Goal: Task Accomplishment & Management: Use online tool/utility

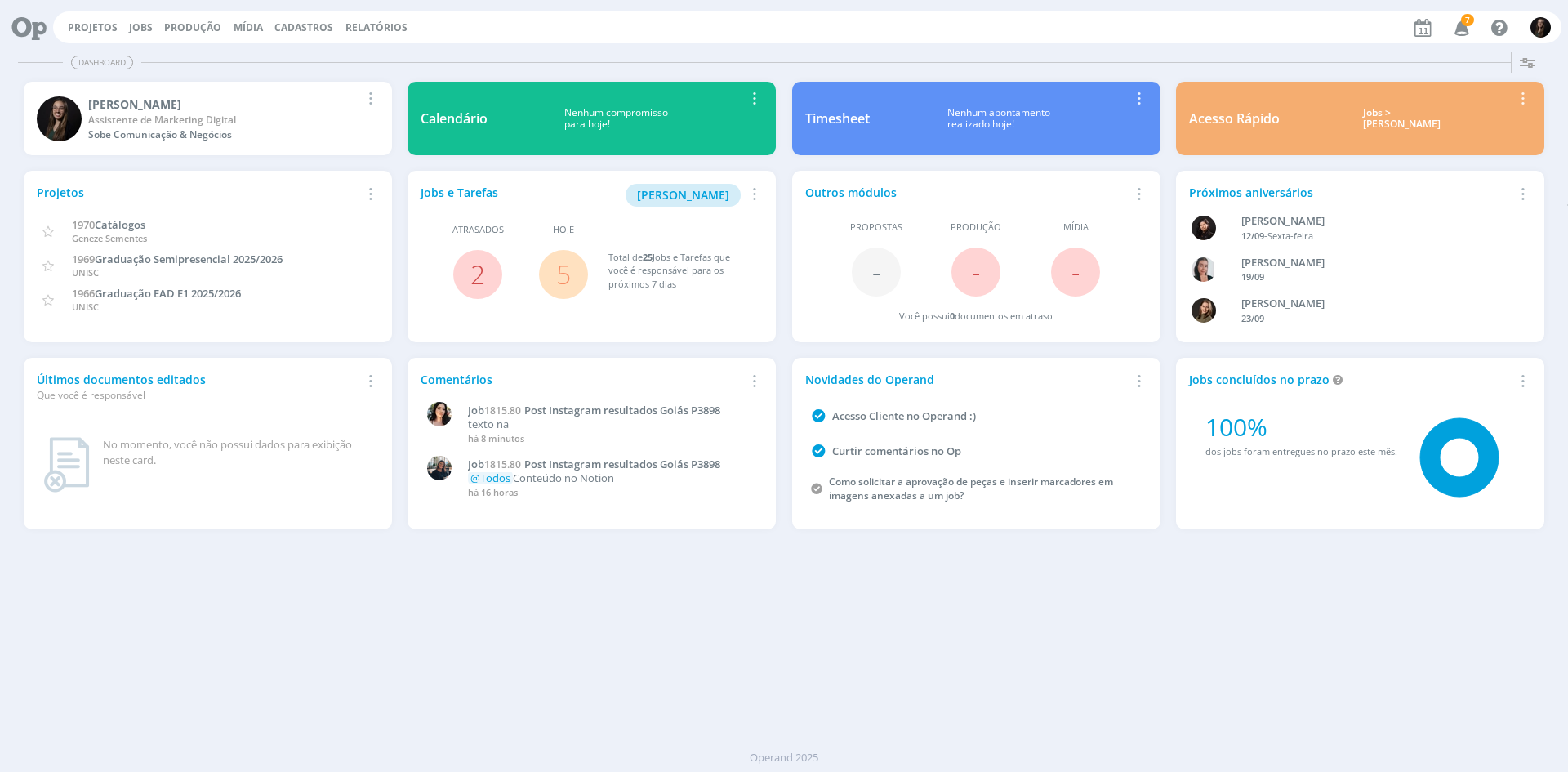
click at [121, 31] on div "Projetos Jobs Produção [GEOGRAPHIC_DATA] Cadastros Relatórios 7 Notificações Ce…" at bounding box center [808, 28] width 1509 height 32
click at [147, 24] on link "Jobs" at bounding box center [141, 28] width 24 height 14
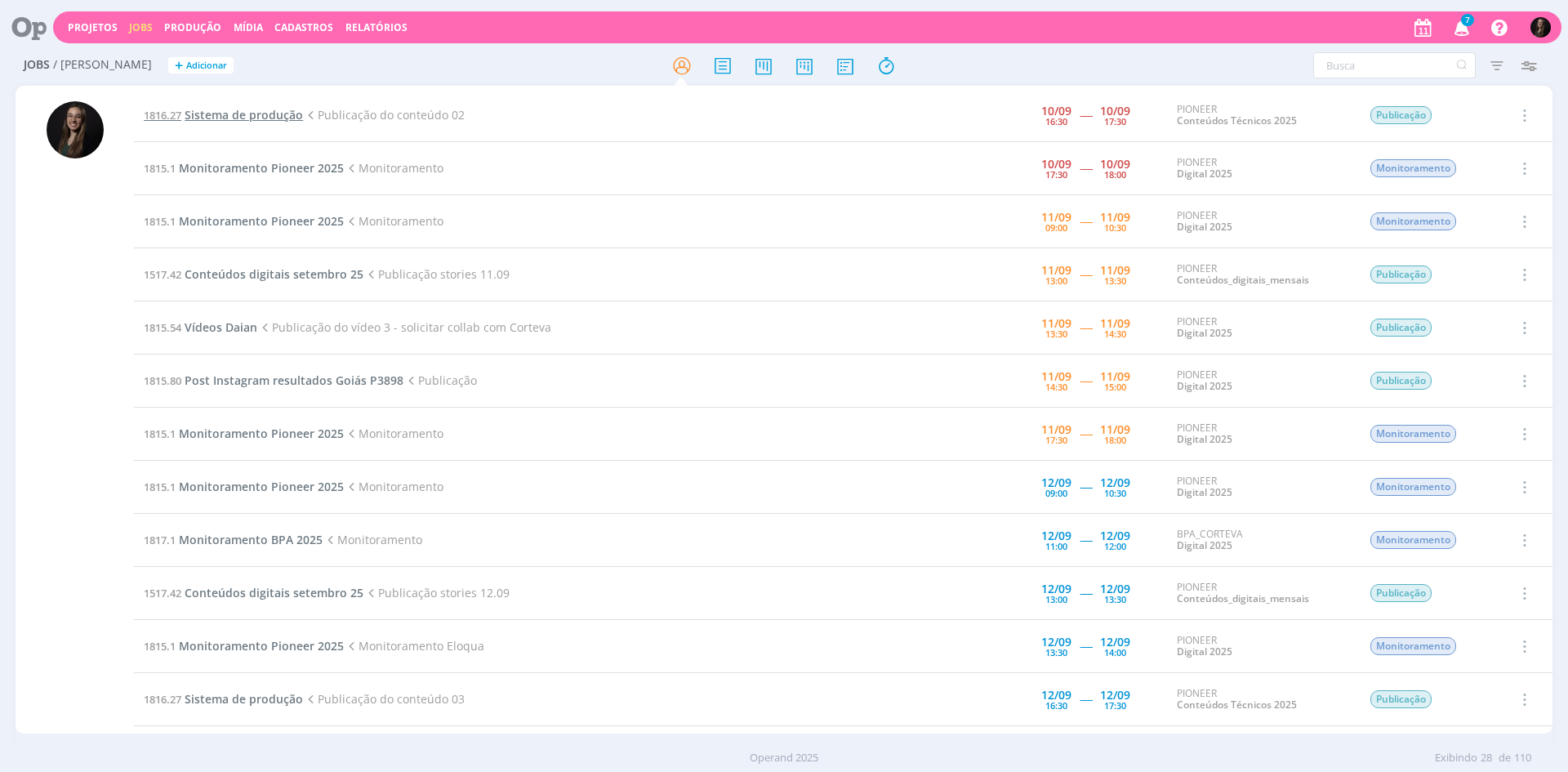
click at [266, 115] on span "Sistema de produção" at bounding box center [243, 115] width 118 height 16
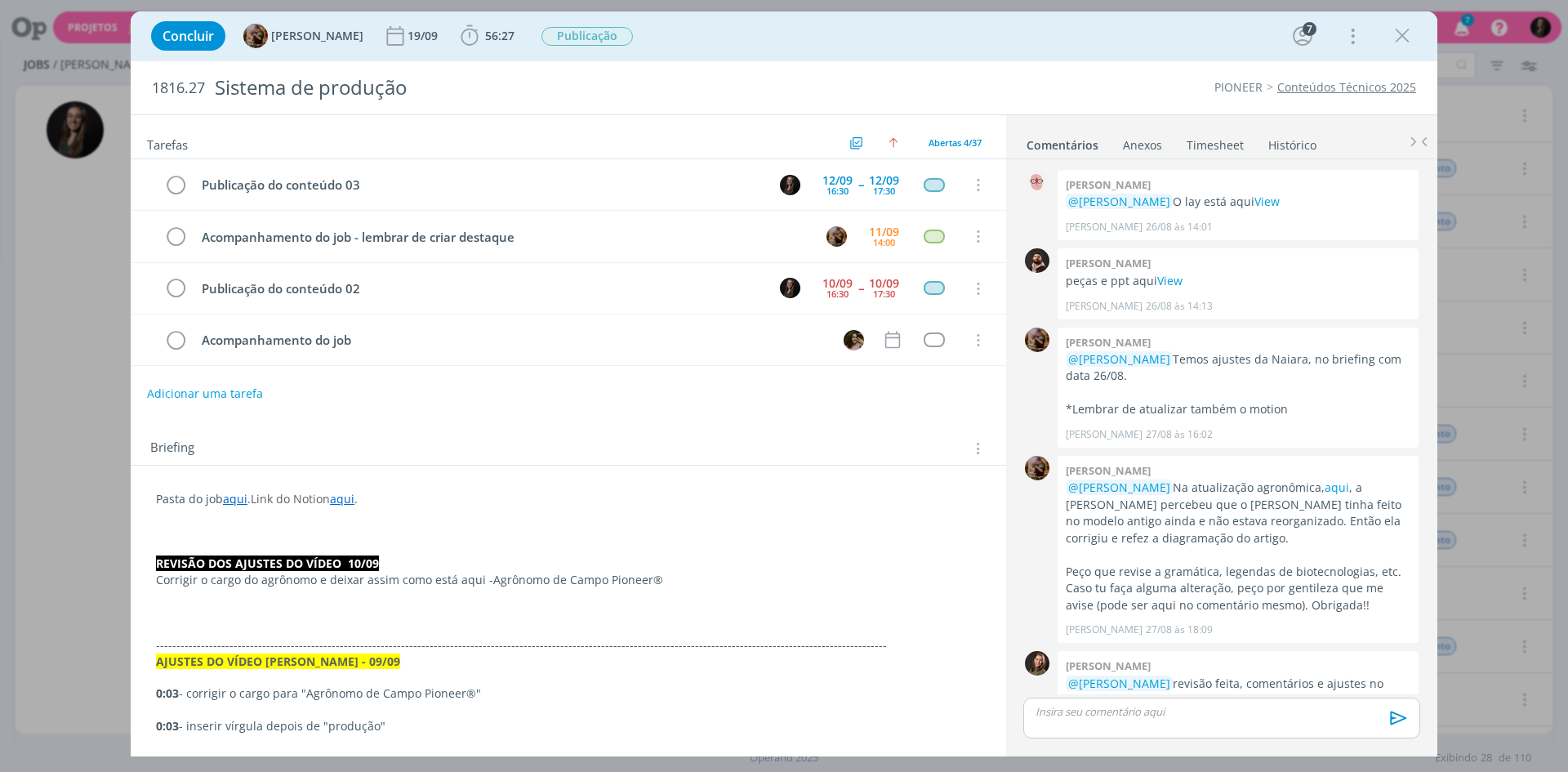
scroll to position [1542, 0]
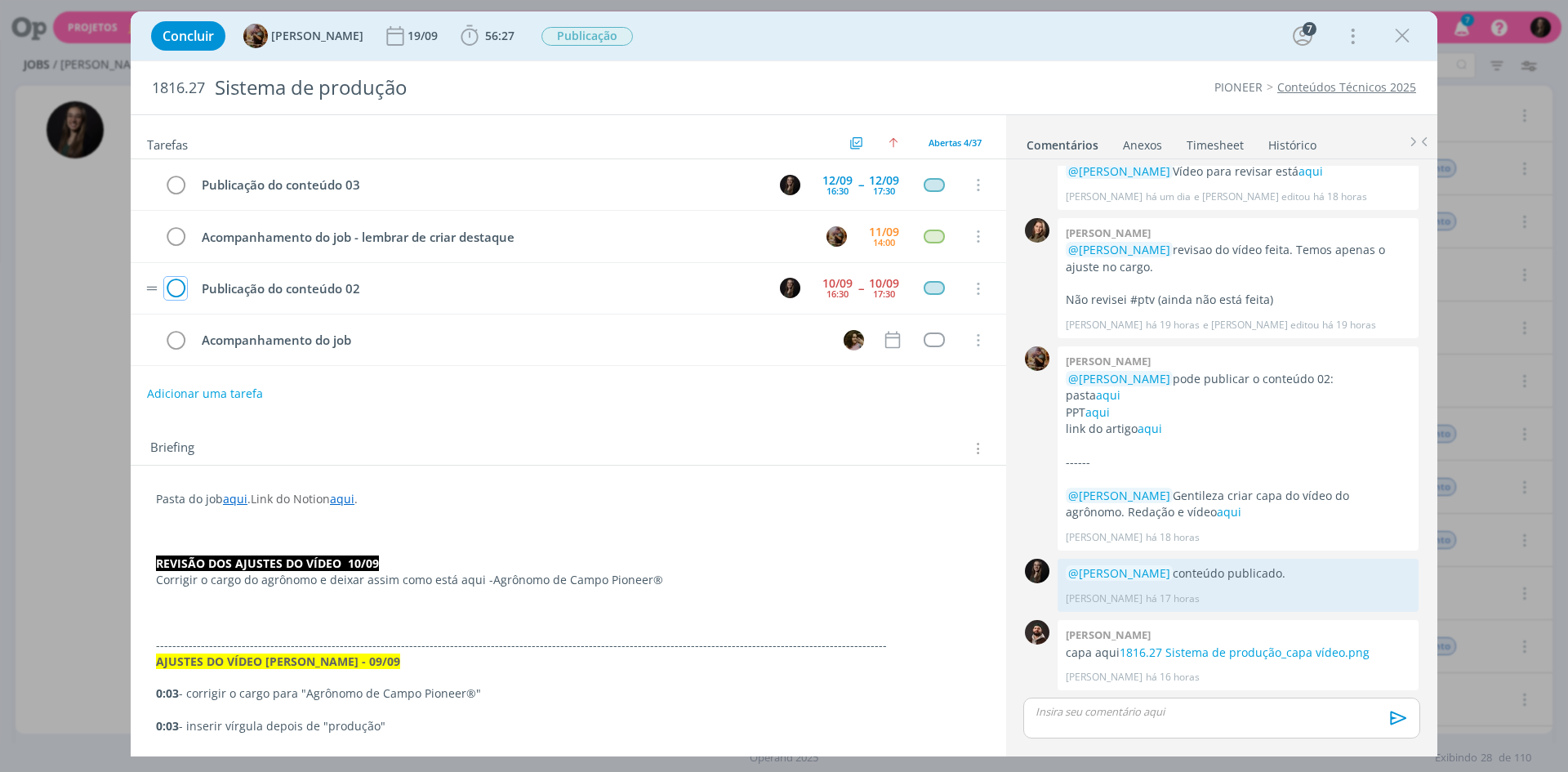
click at [175, 289] on icon "dialog" at bounding box center [175, 288] width 23 height 25
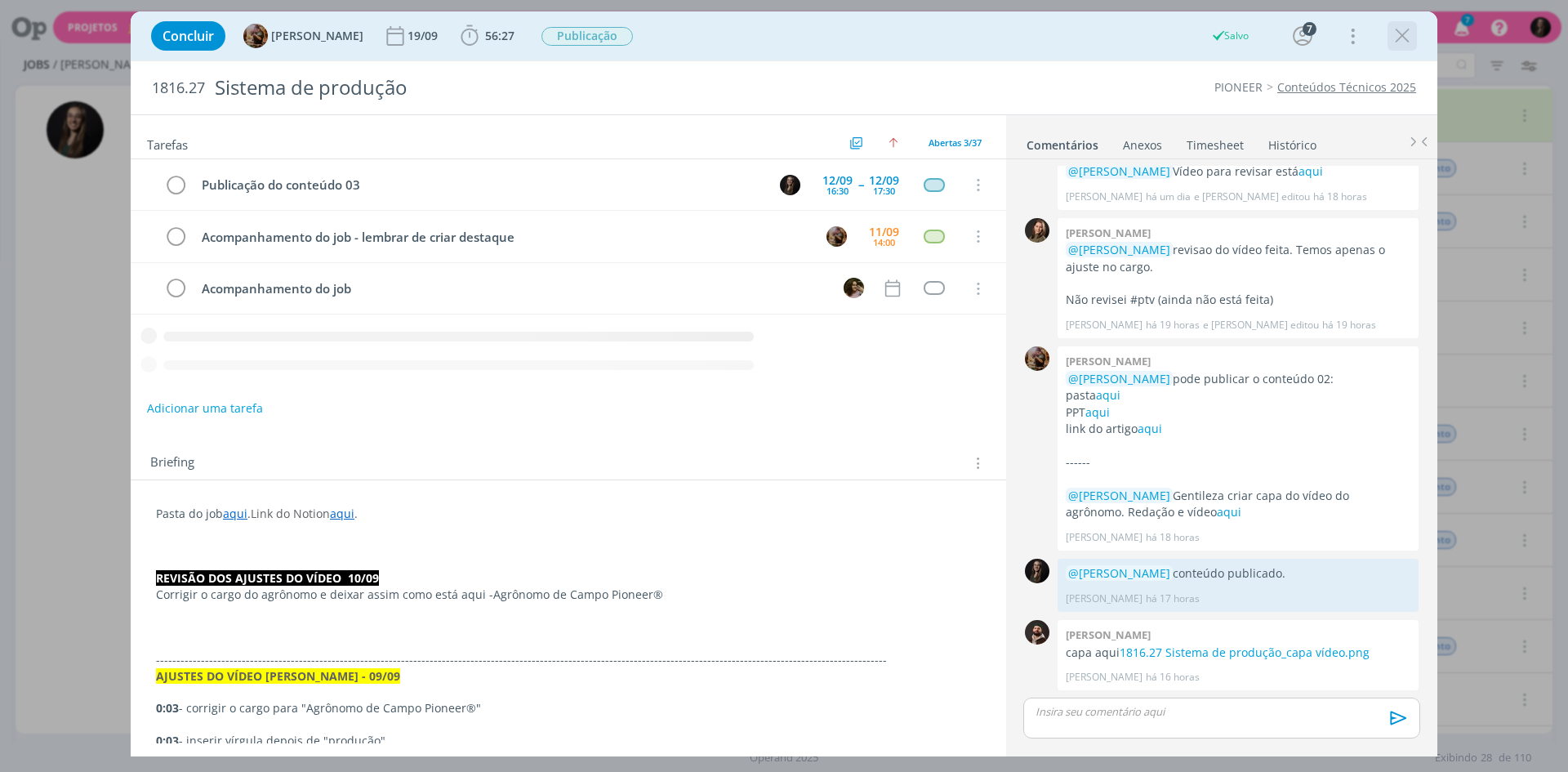
click at [1399, 28] on icon "dialog" at bounding box center [1401, 36] width 25 height 25
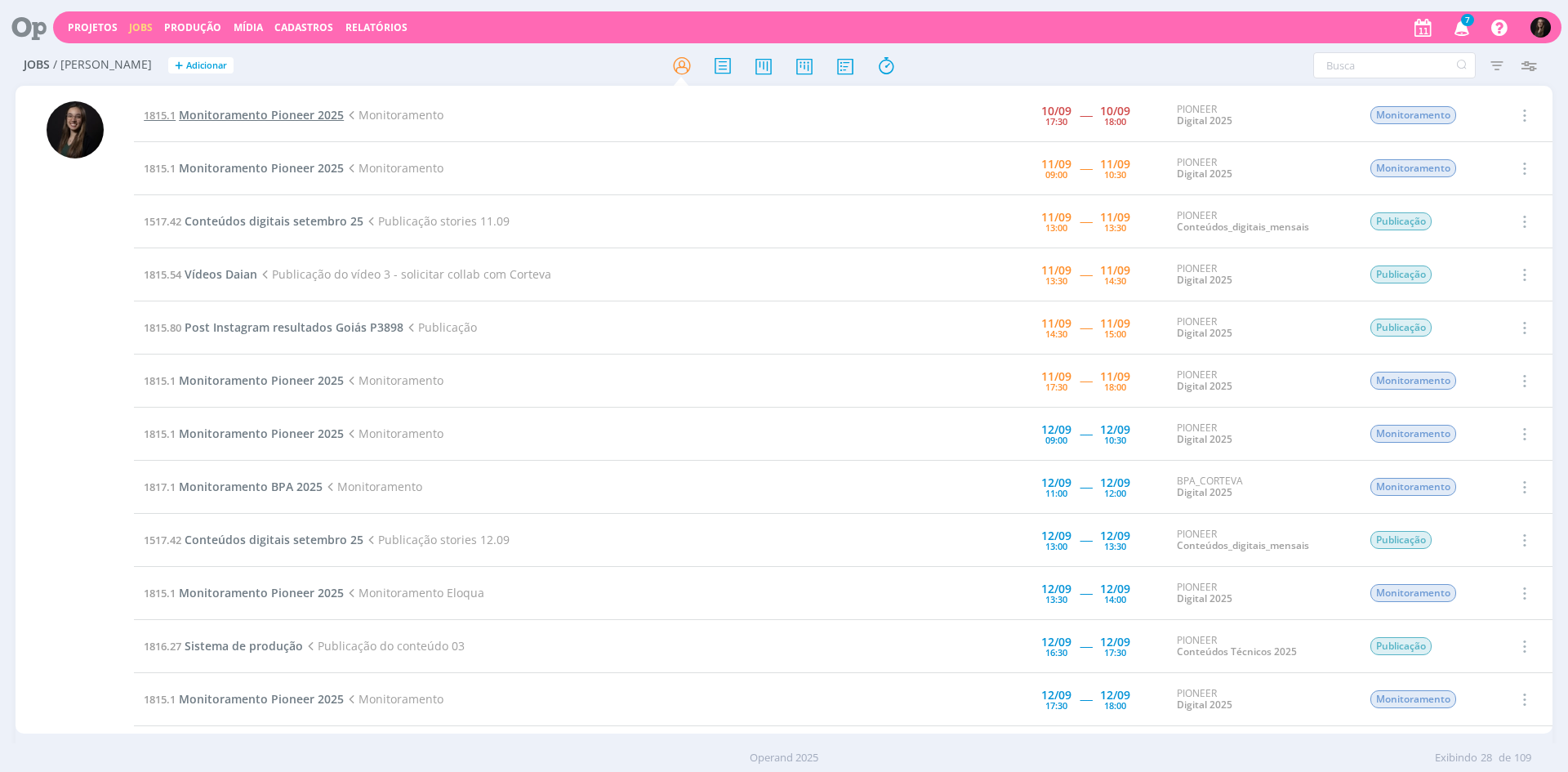
click at [285, 111] on span "Monitoramento Pioneer 2025" at bounding box center [261, 115] width 165 height 16
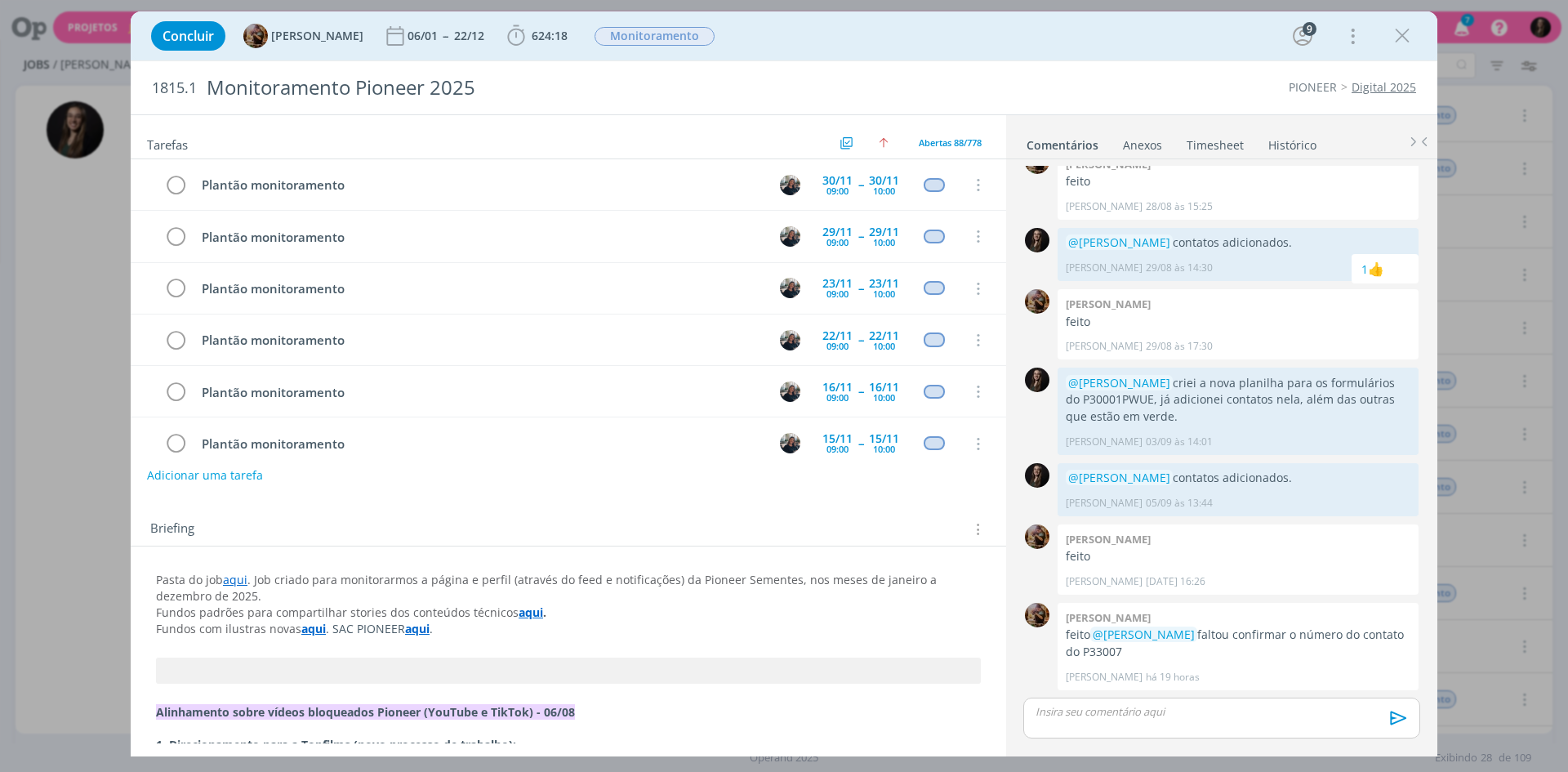
scroll to position [4259, 0]
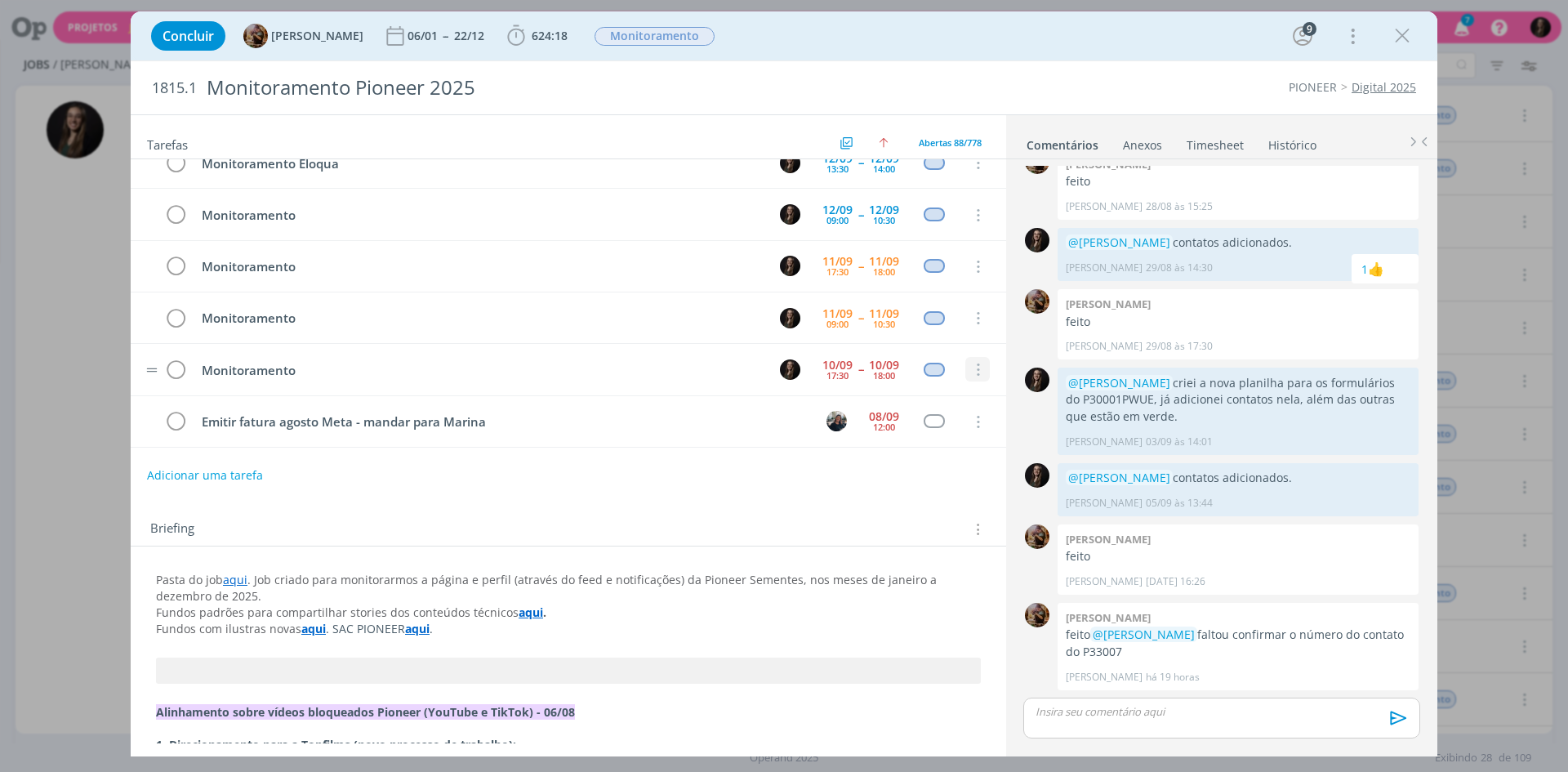
click at [967, 371] on icon "dialog" at bounding box center [976, 370] width 18 height 15
click at [171, 373] on icon "dialog" at bounding box center [175, 370] width 23 height 25
click at [1408, 34] on icon "dialog" at bounding box center [1401, 36] width 25 height 25
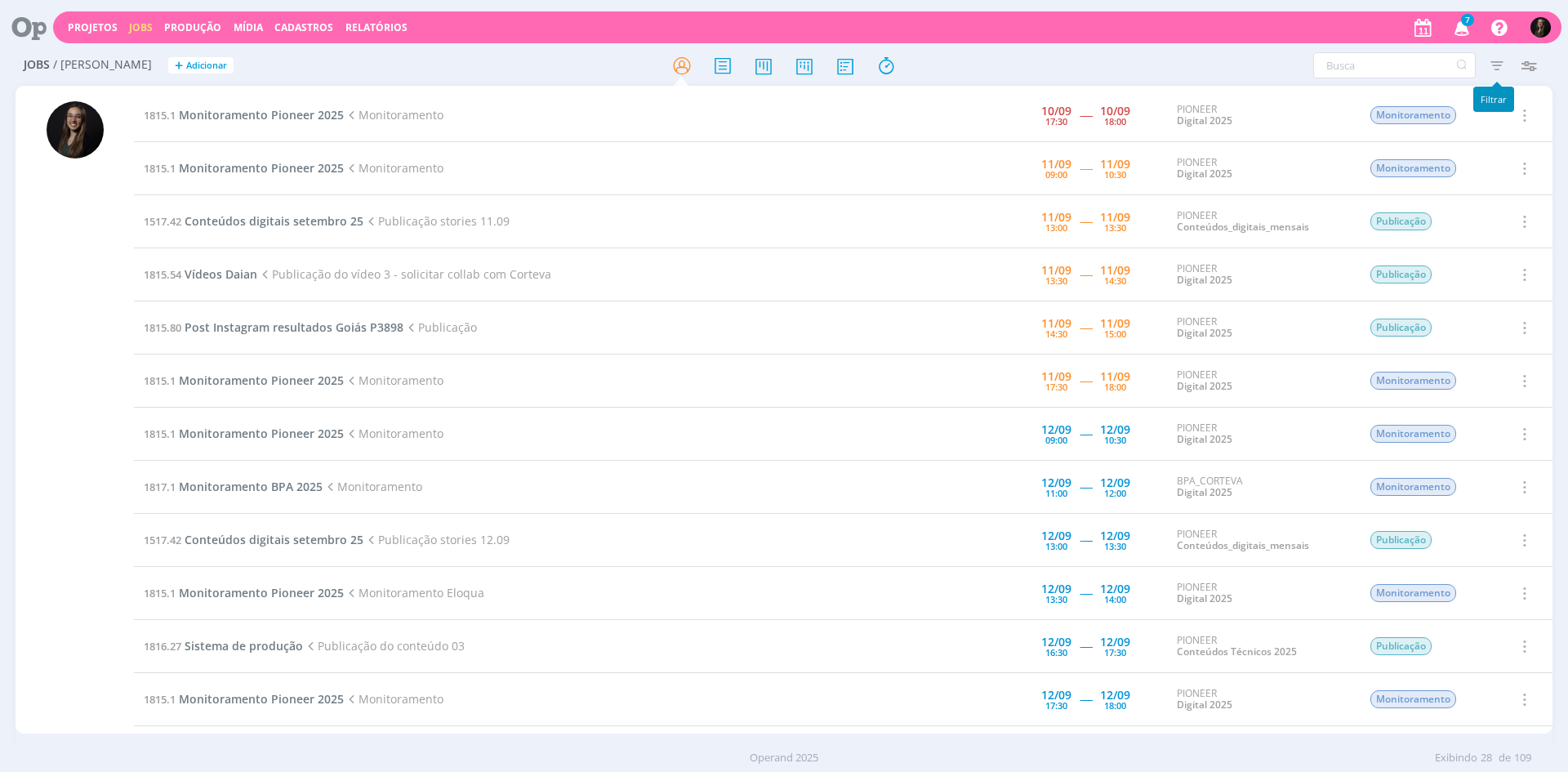
click at [1492, 62] on icon "button" at bounding box center [1498, 65] width 30 height 30
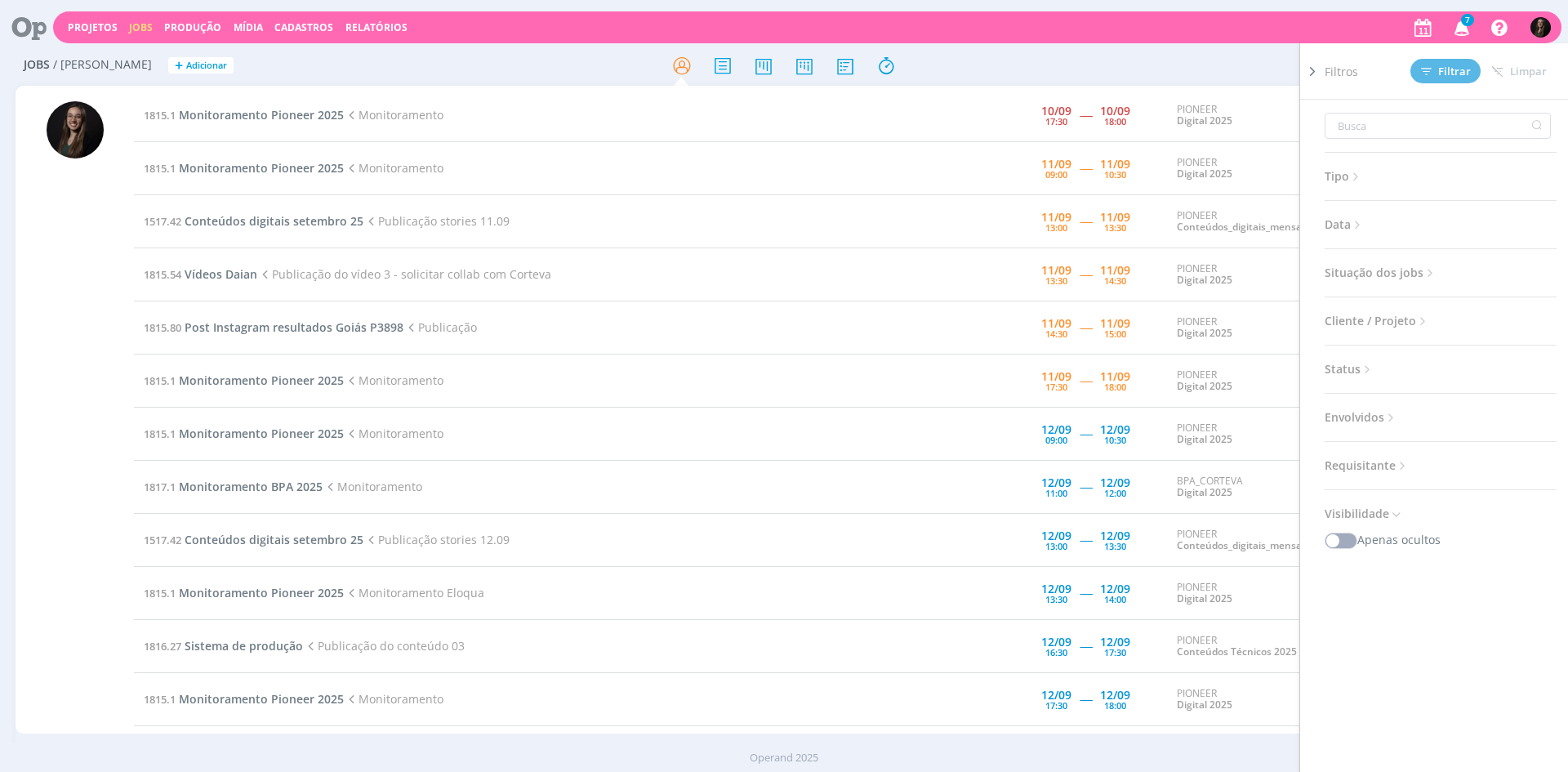
click at [1386, 264] on span "Situação dos jobs" at bounding box center [1381, 272] width 113 height 21
click at [1430, 313] on span at bounding box center [1430, 316] width 33 height 16
click at [1390, 367] on span "Cliente / Projeto" at bounding box center [1377, 362] width 105 height 21
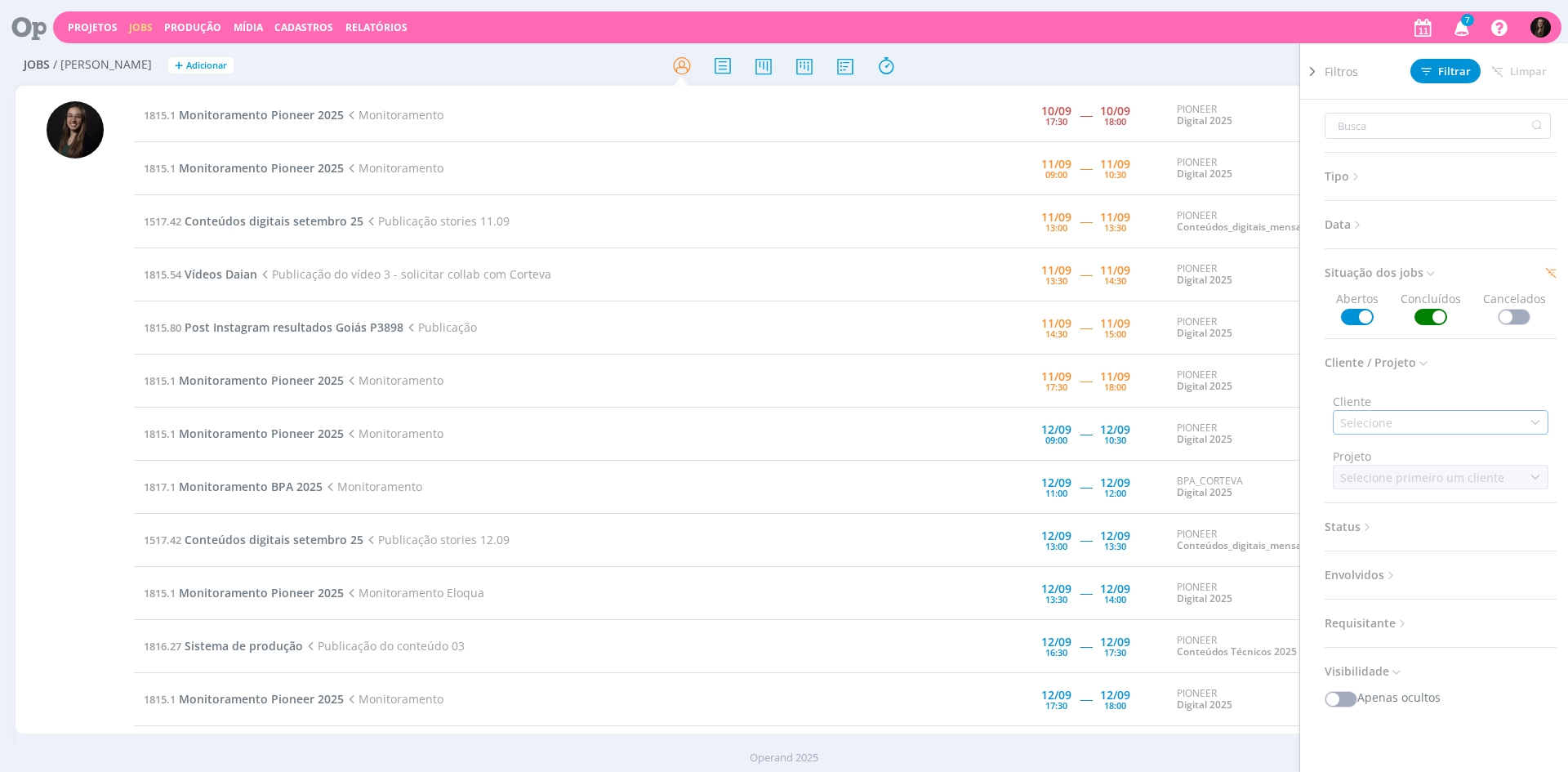
click at [1400, 419] on div "Selecione" at bounding box center [1441, 422] width 216 height 25
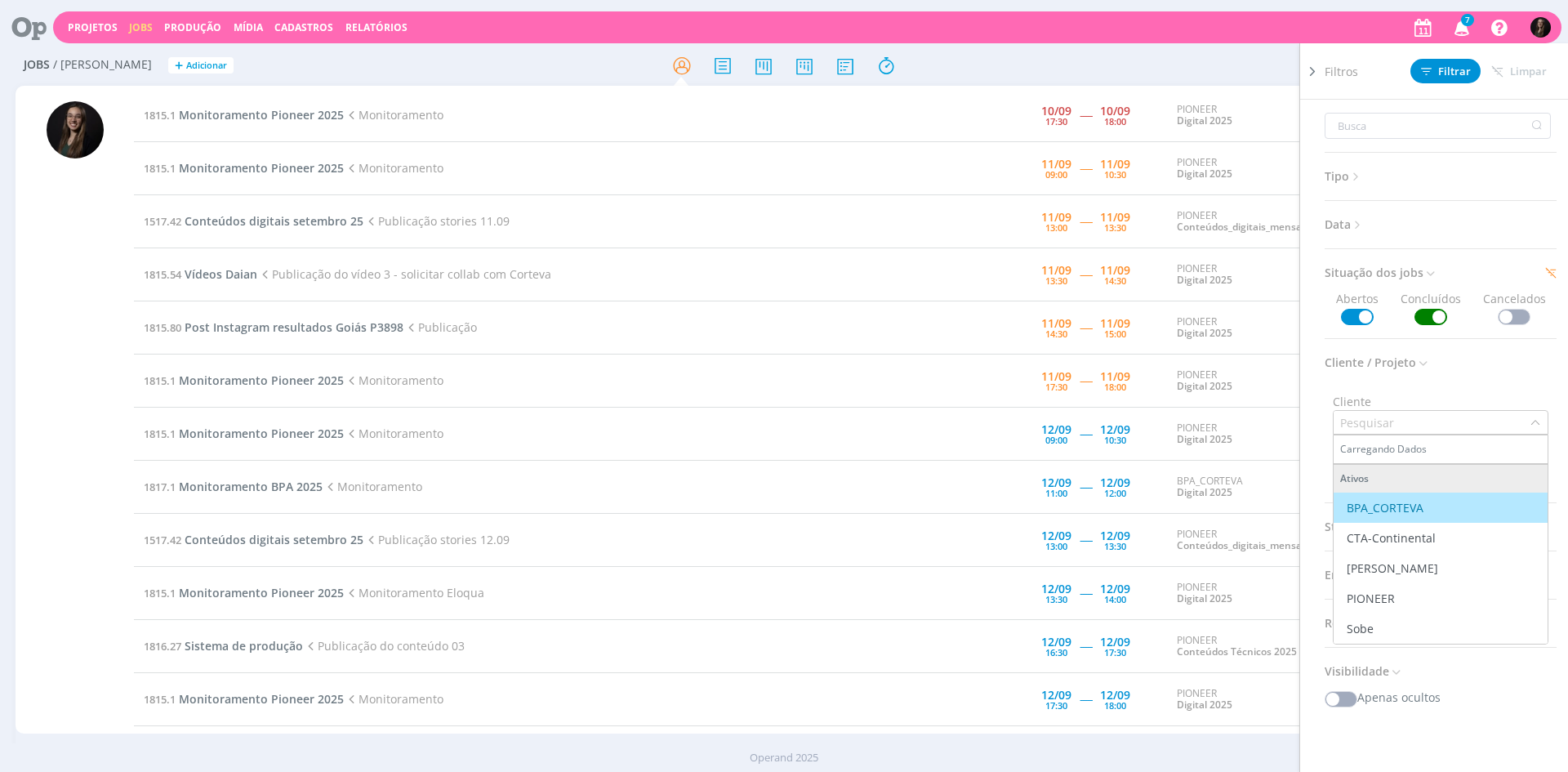
click at [1400, 417] on input "text" at bounding box center [1432, 421] width 196 height 23
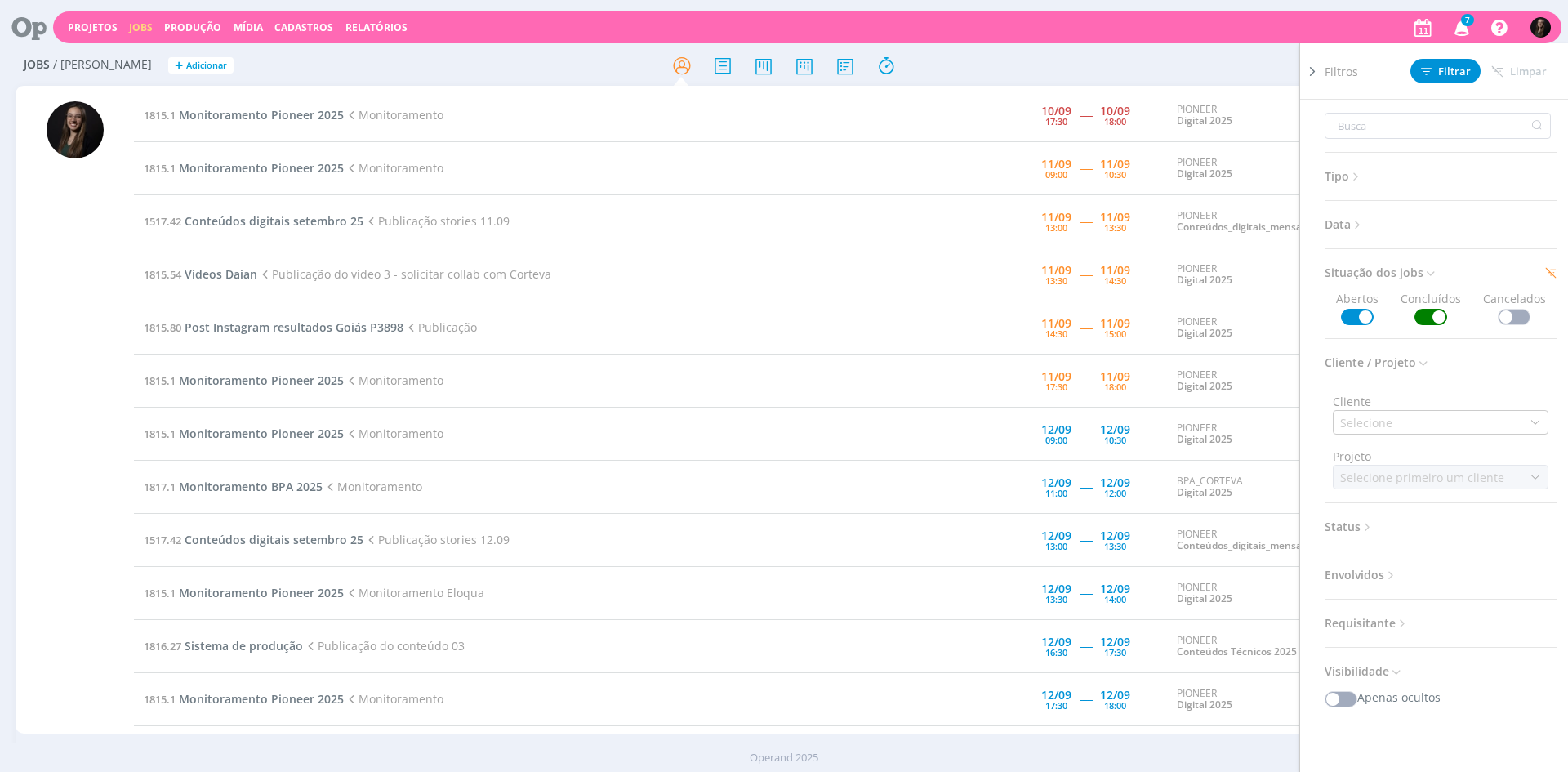
click at [1359, 224] on icon at bounding box center [1358, 225] width 14 height 14
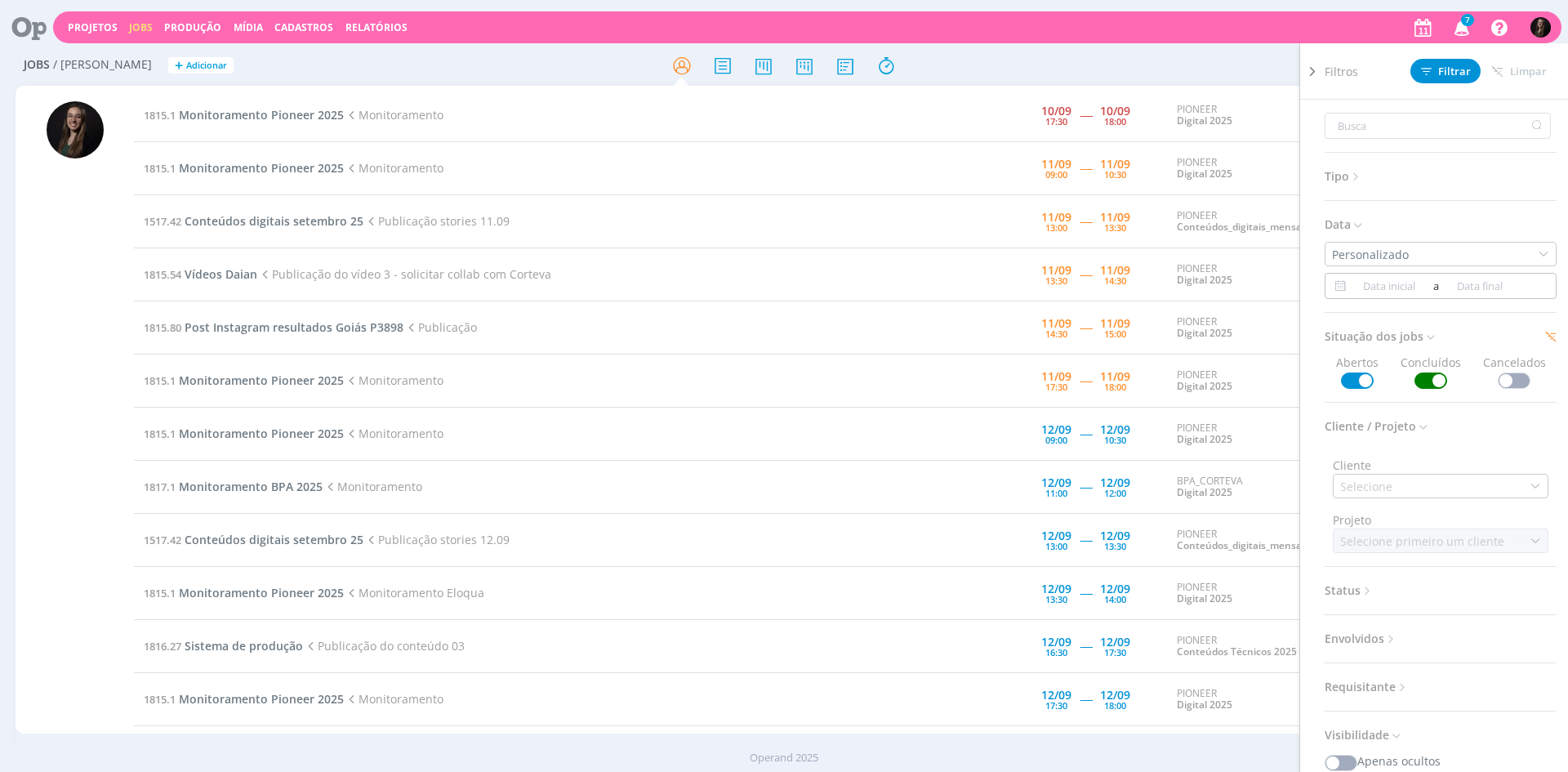
click at [1374, 290] on input at bounding box center [1390, 286] width 79 height 20
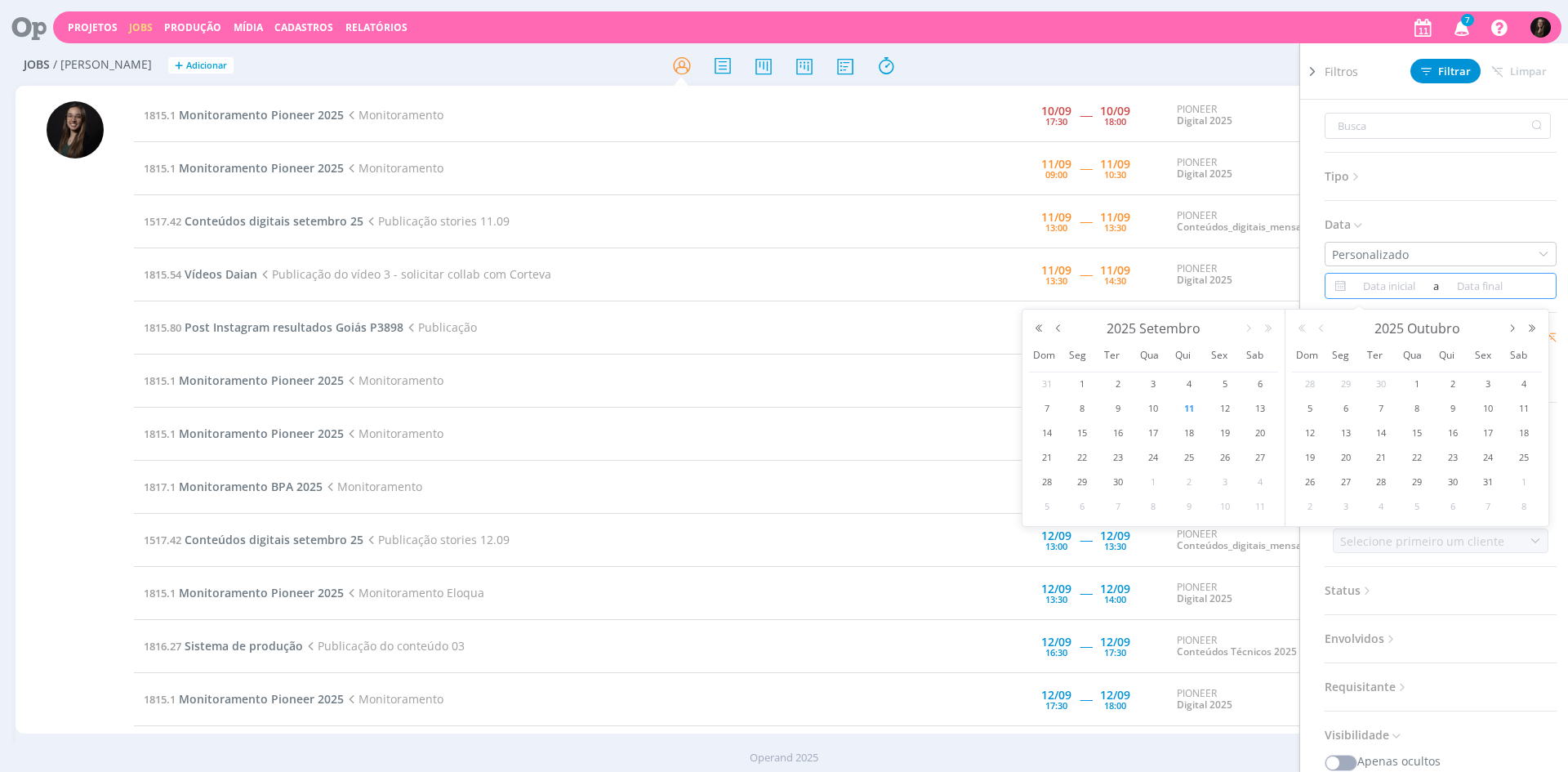
click at [1192, 406] on span "11" at bounding box center [1189, 408] width 20 height 20
type input "[DATE]"
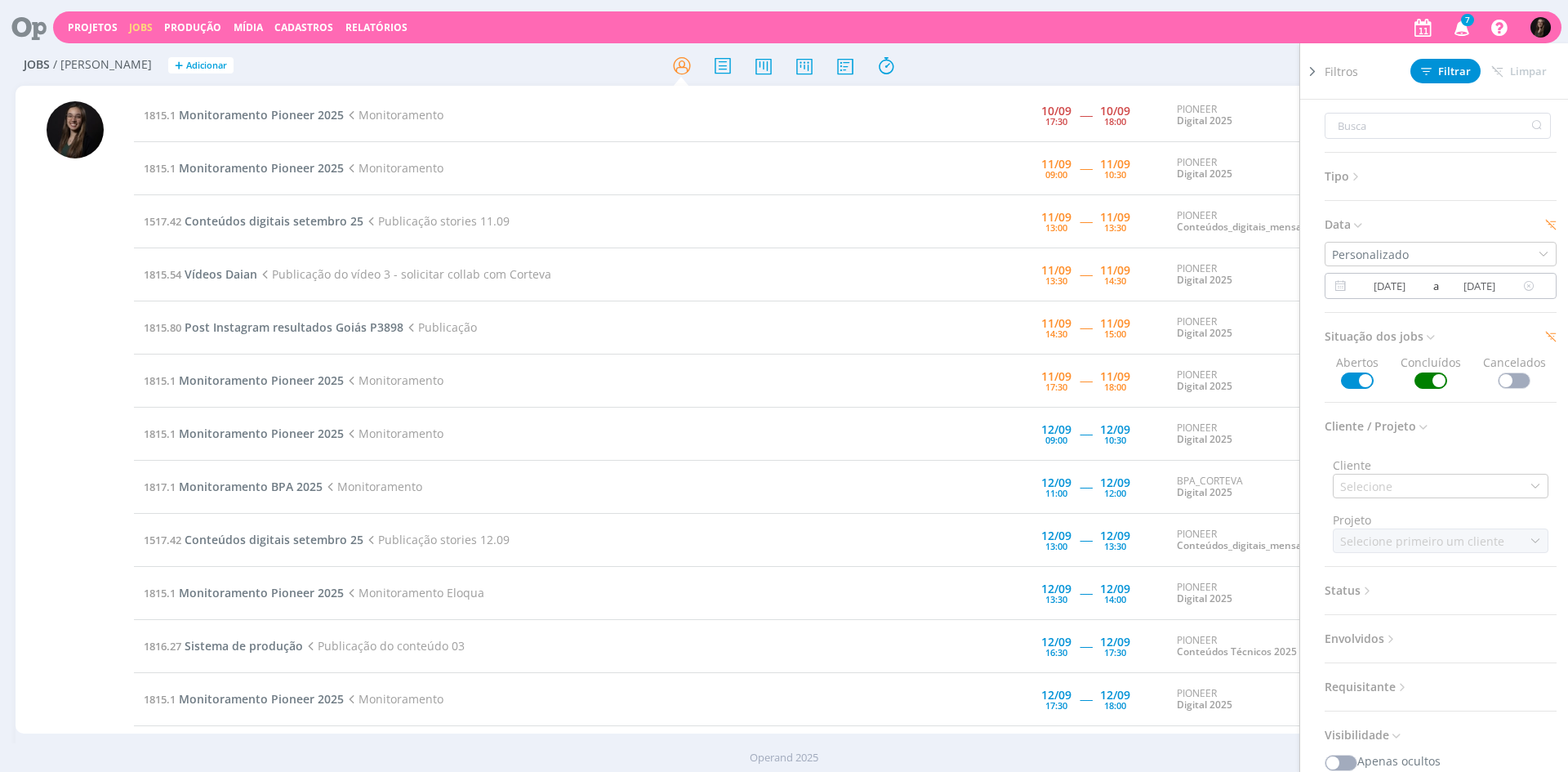
click at [1395, 281] on input "[DATE]" at bounding box center [1390, 286] width 79 height 20
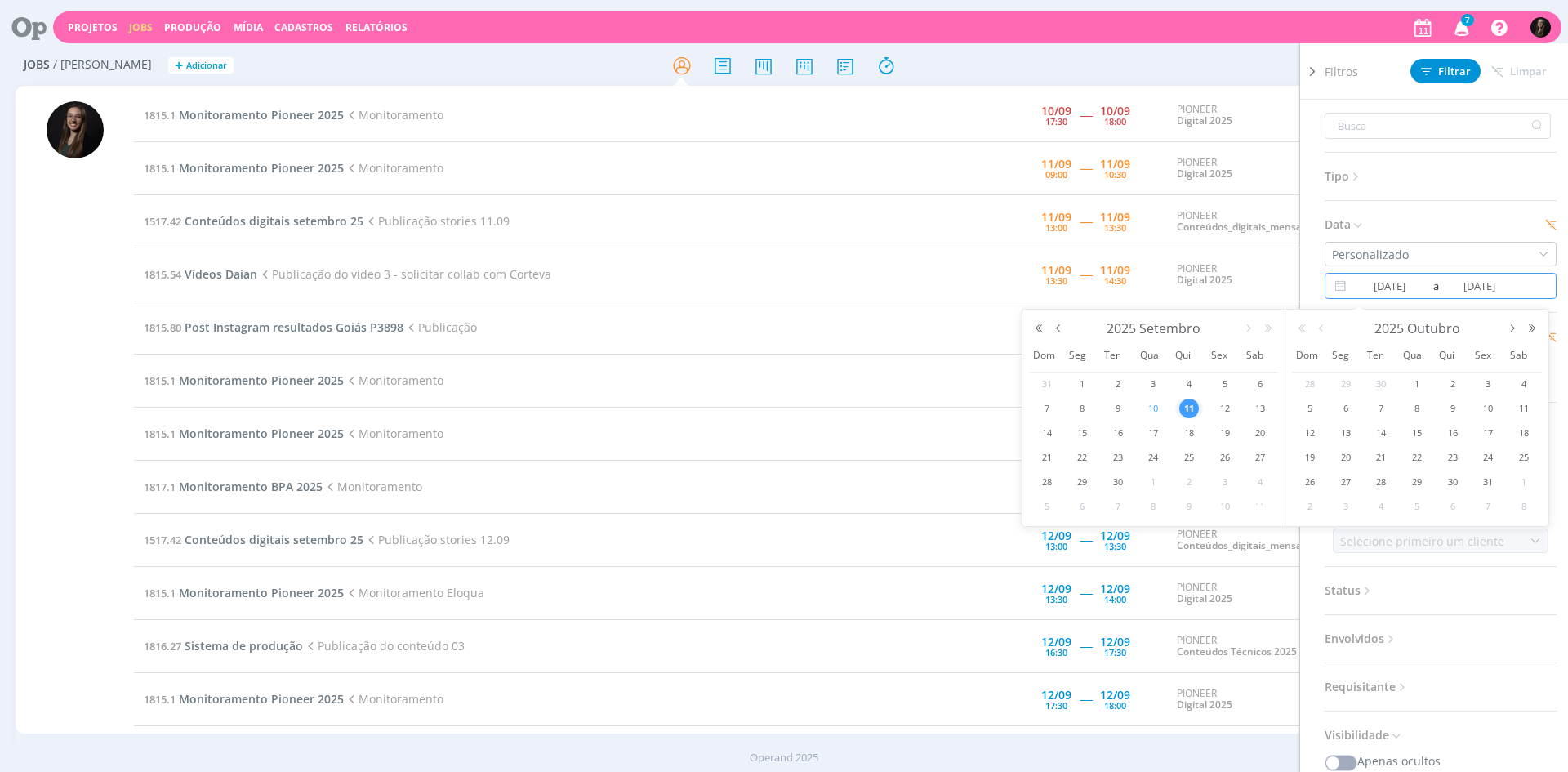
click at [1166, 408] on div "10" at bounding box center [1154, 408] width 36 height 21
click at [1204, 406] on td "11" at bounding box center [1189, 408] width 36 height 25
type input "[DATE]"
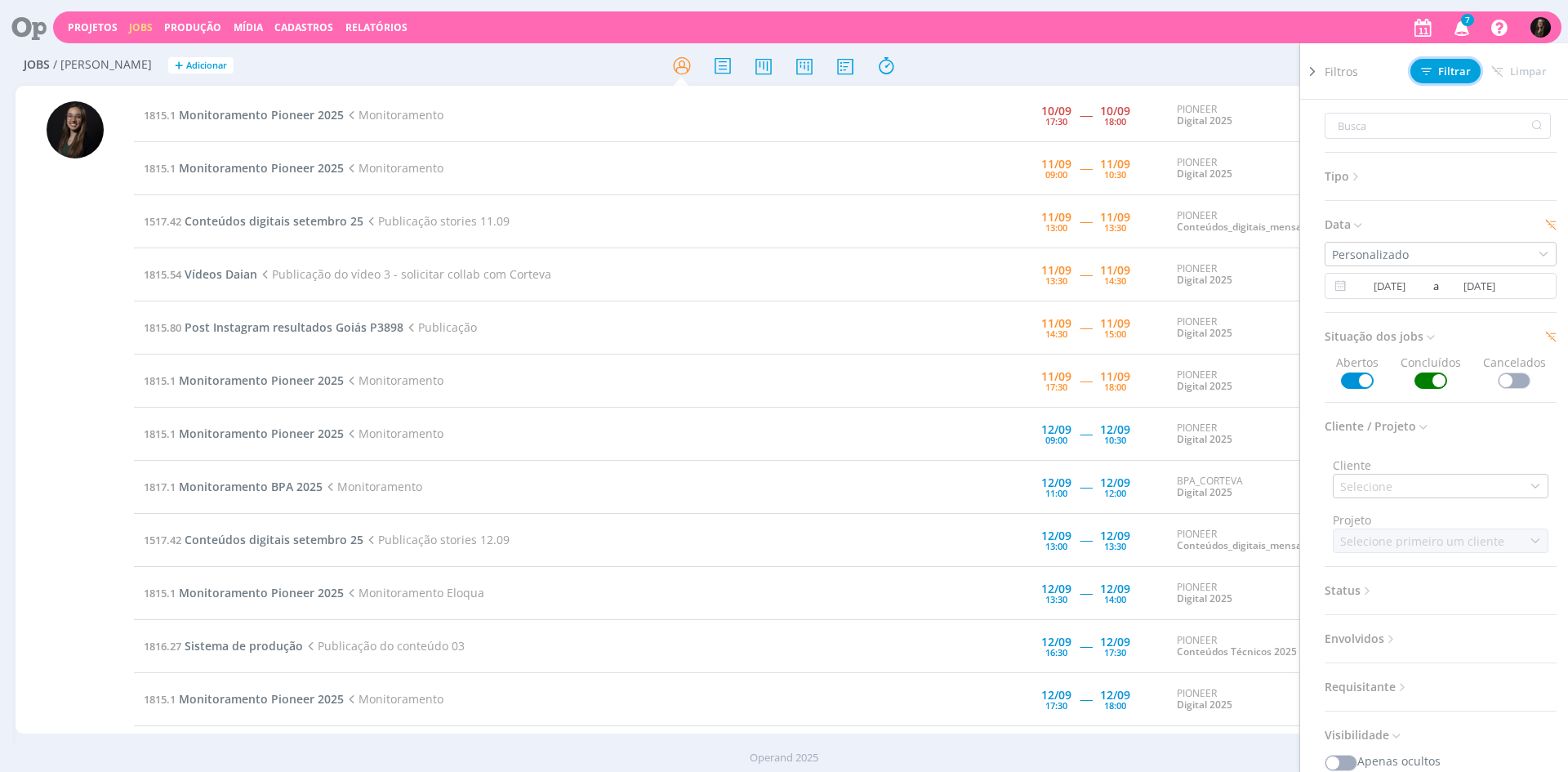
click at [1450, 61] on button "Filtrar" at bounding box center [1445, 70] width 70 height 25
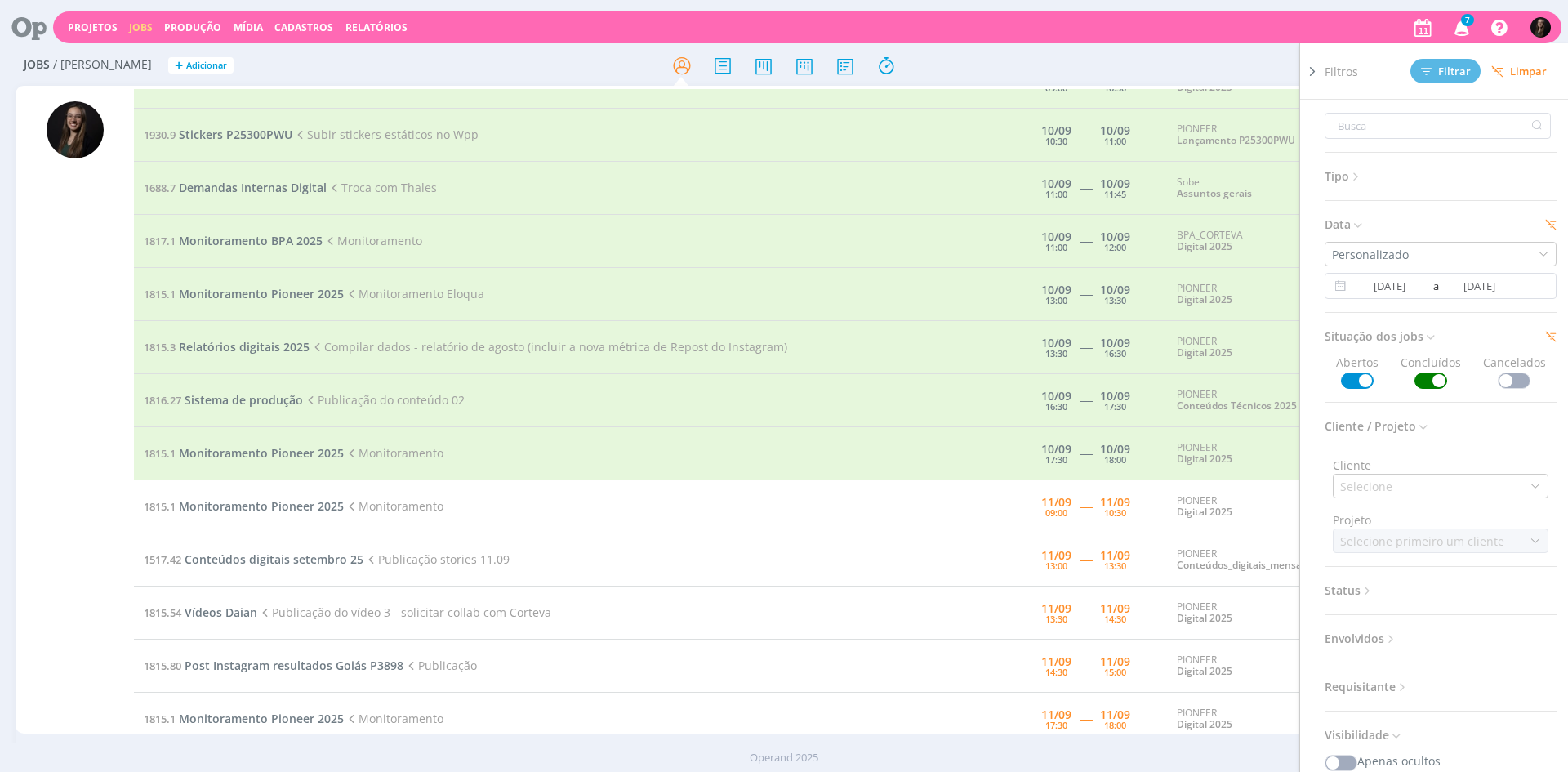
scroll to position [66, 0]
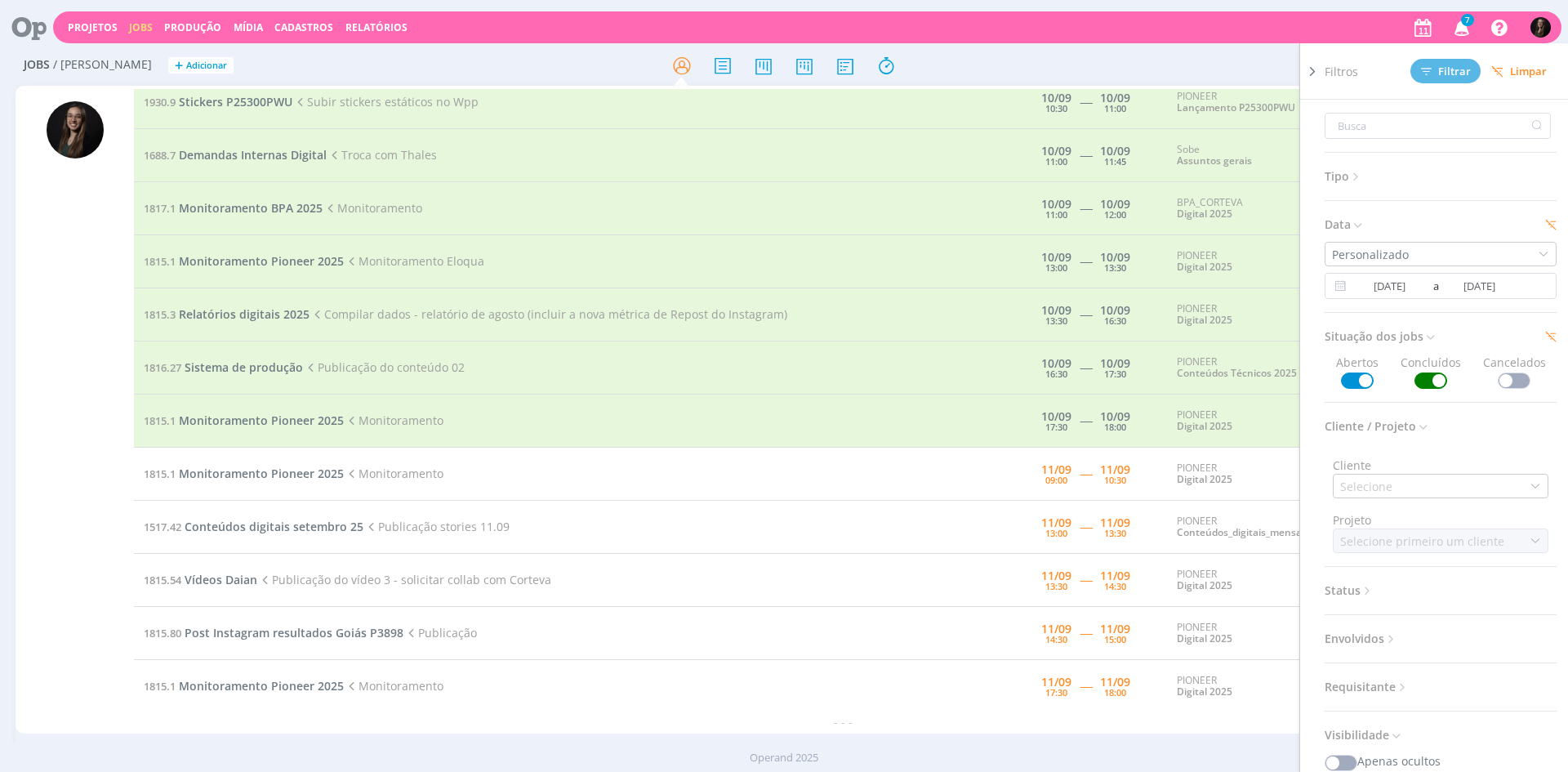
click at [676, 406] on td "1815.1 Monitoramento Pioneer 2025 Monitoramento" at bounding box center [519, 421] width 772 height 54
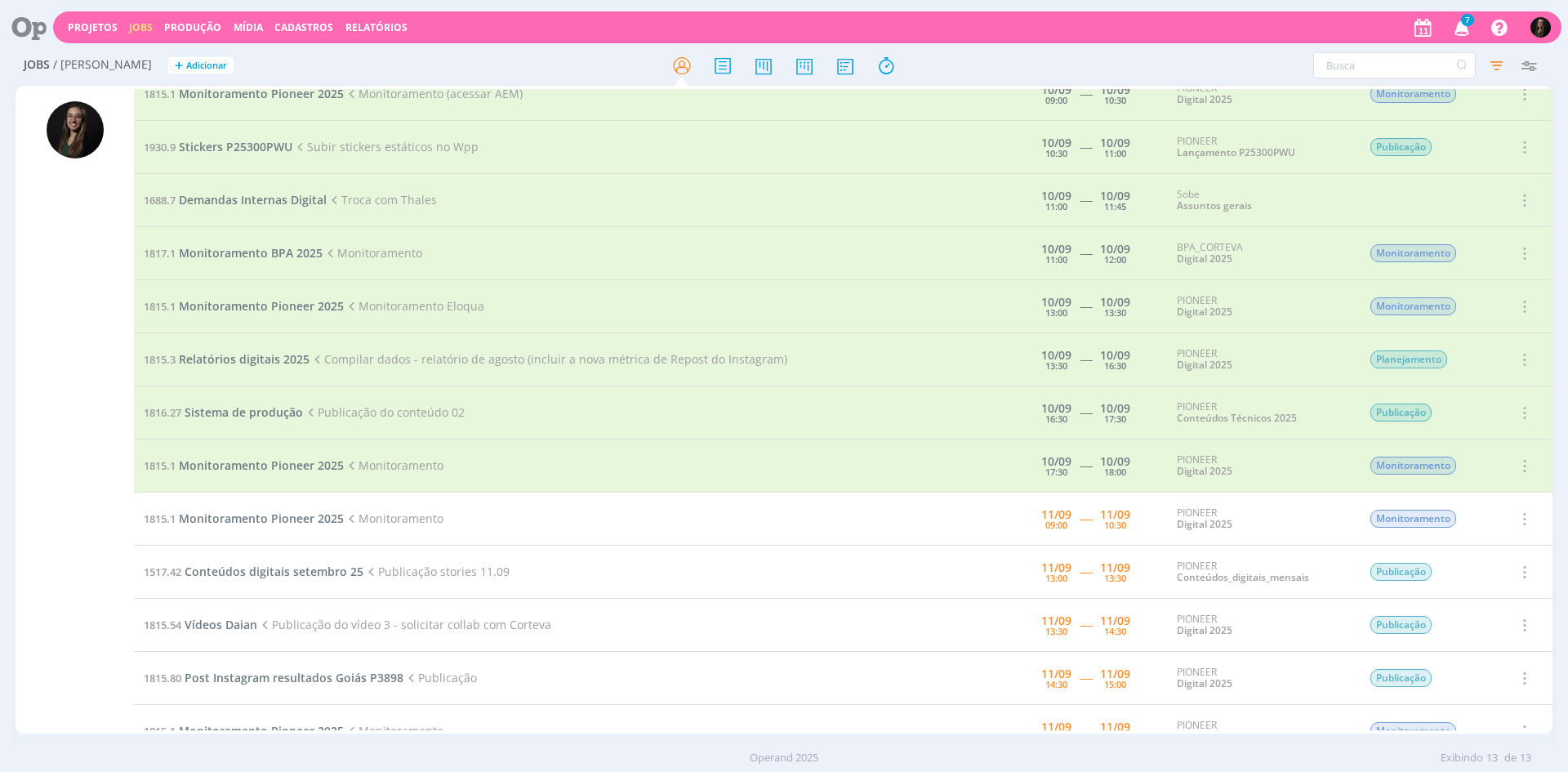
scroll to position [0, 0]
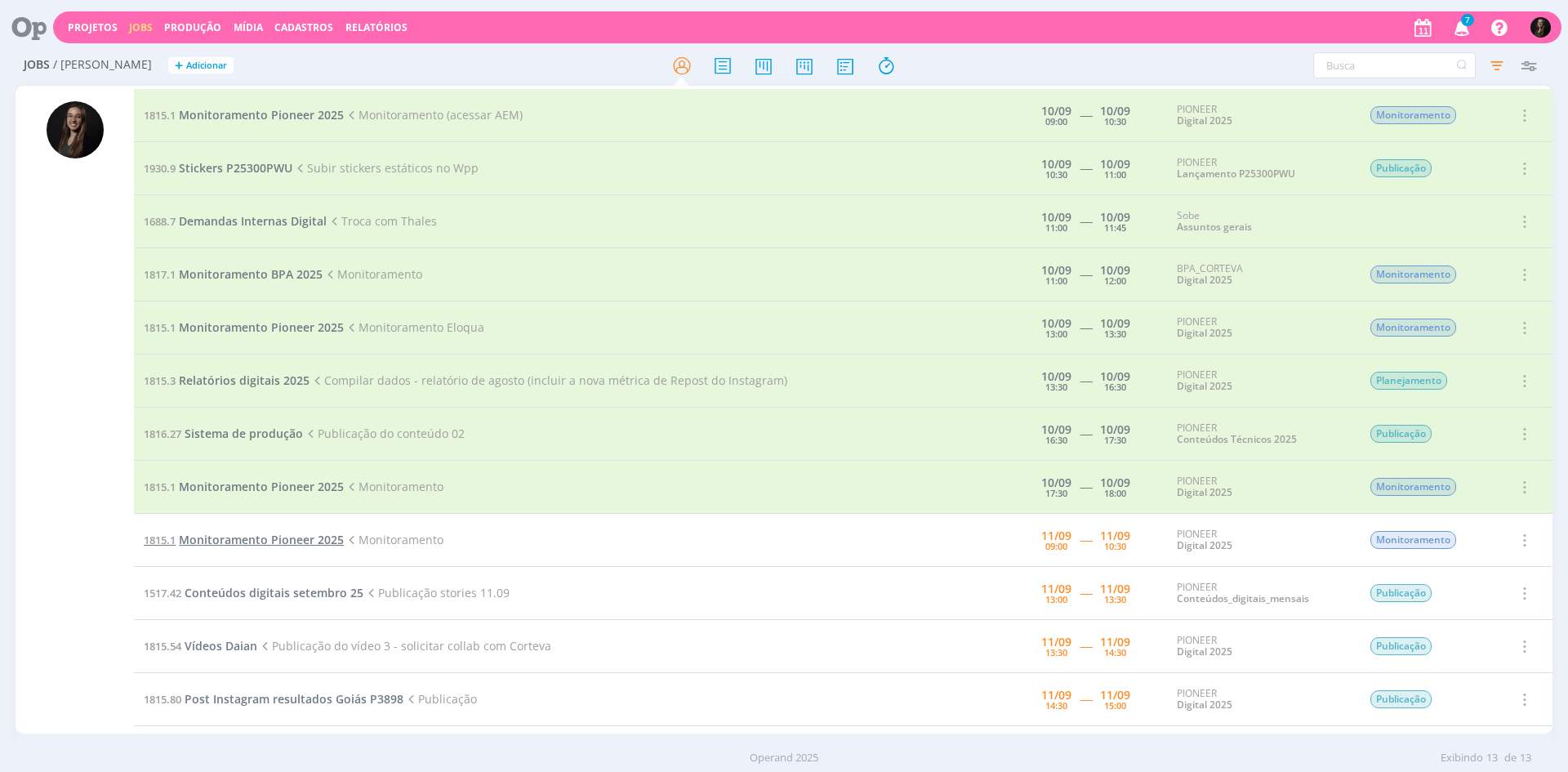
click at [267, 538] on span "Monitoramento Pioneer 2025" at bounding box center [261, 539] width 165 height 16
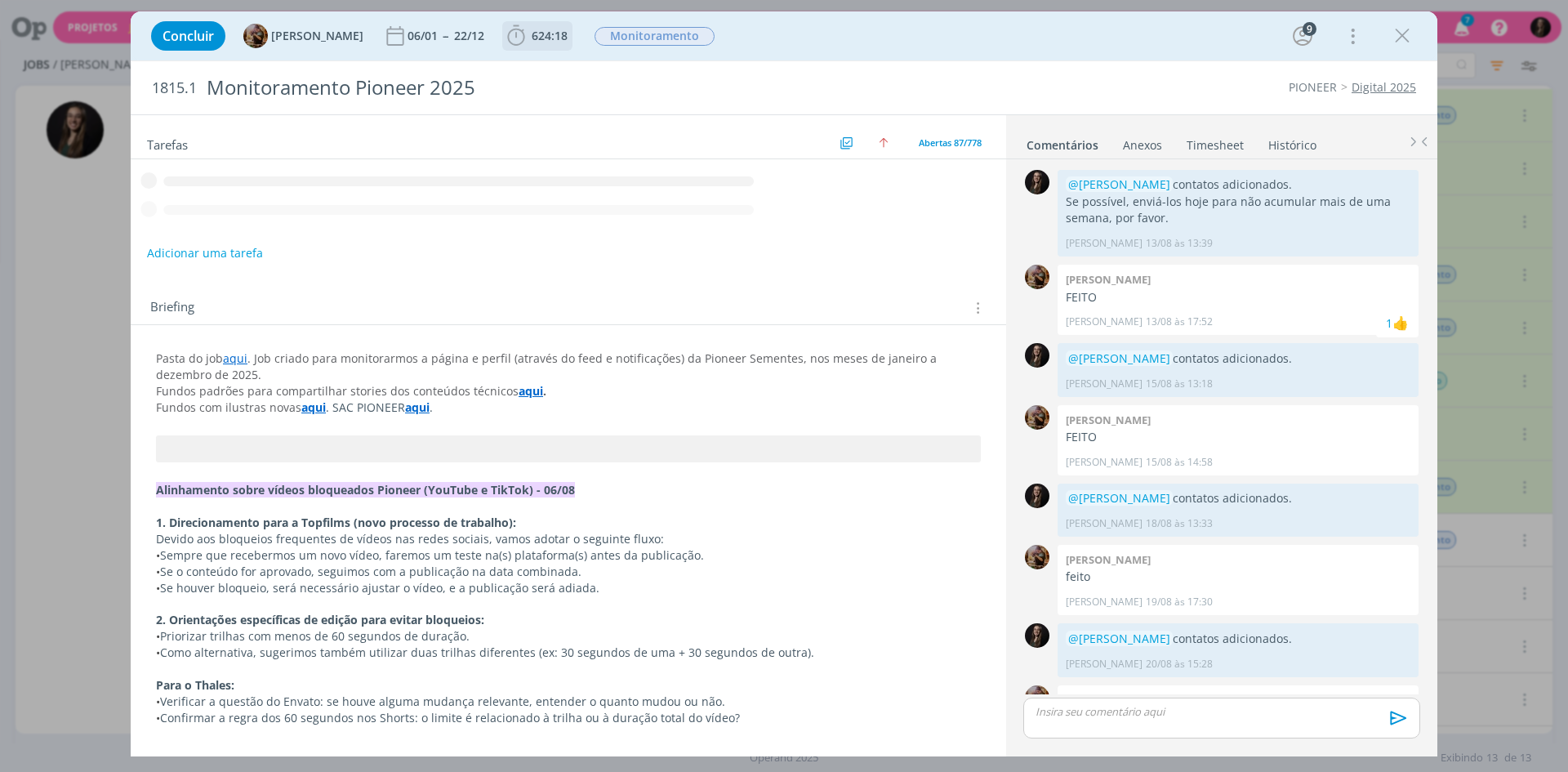
scroll to position [955, 0]
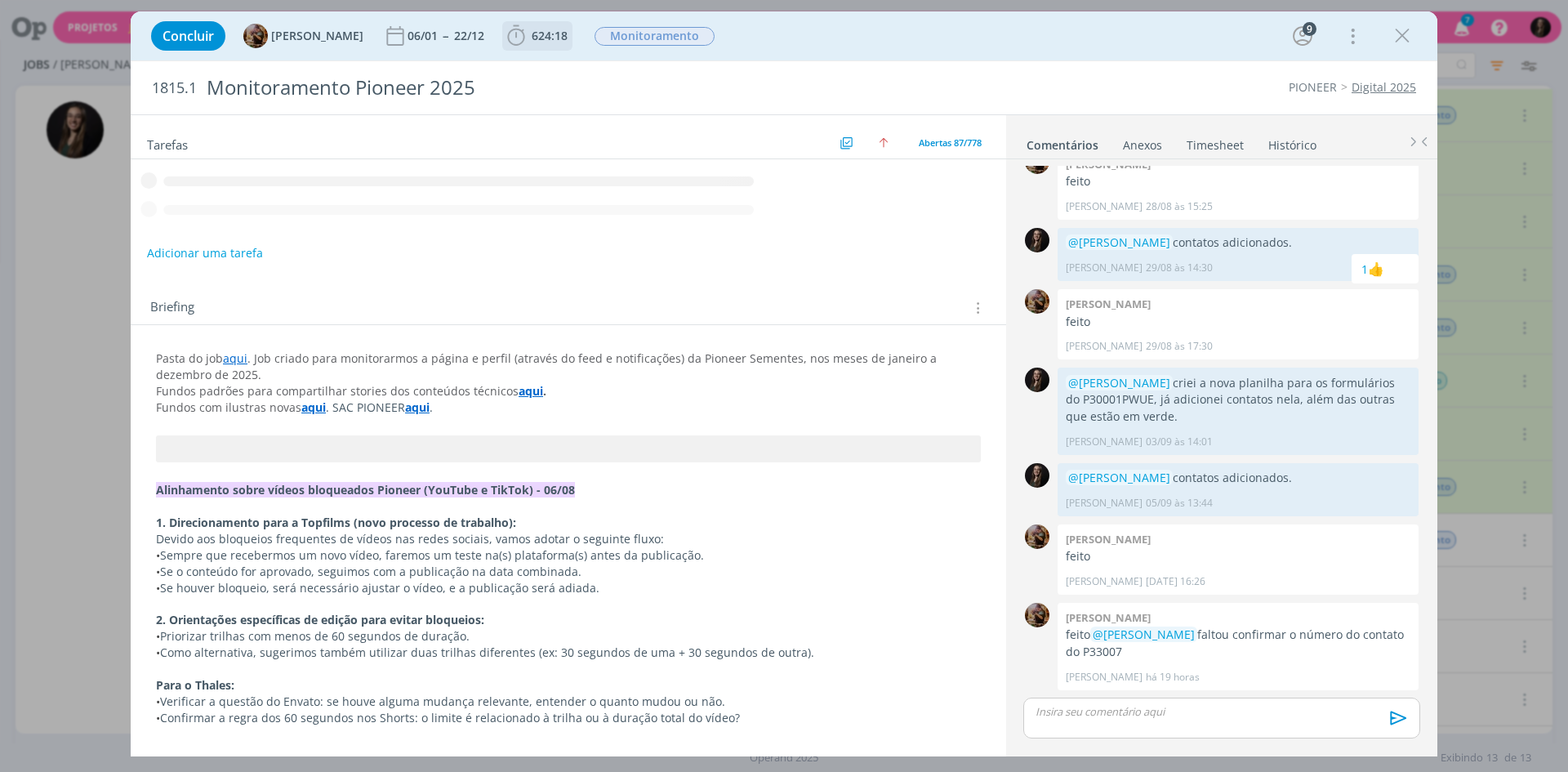
click at [567, 34] on span "624:18" at bounding box center [549, 36] width 36 height 16
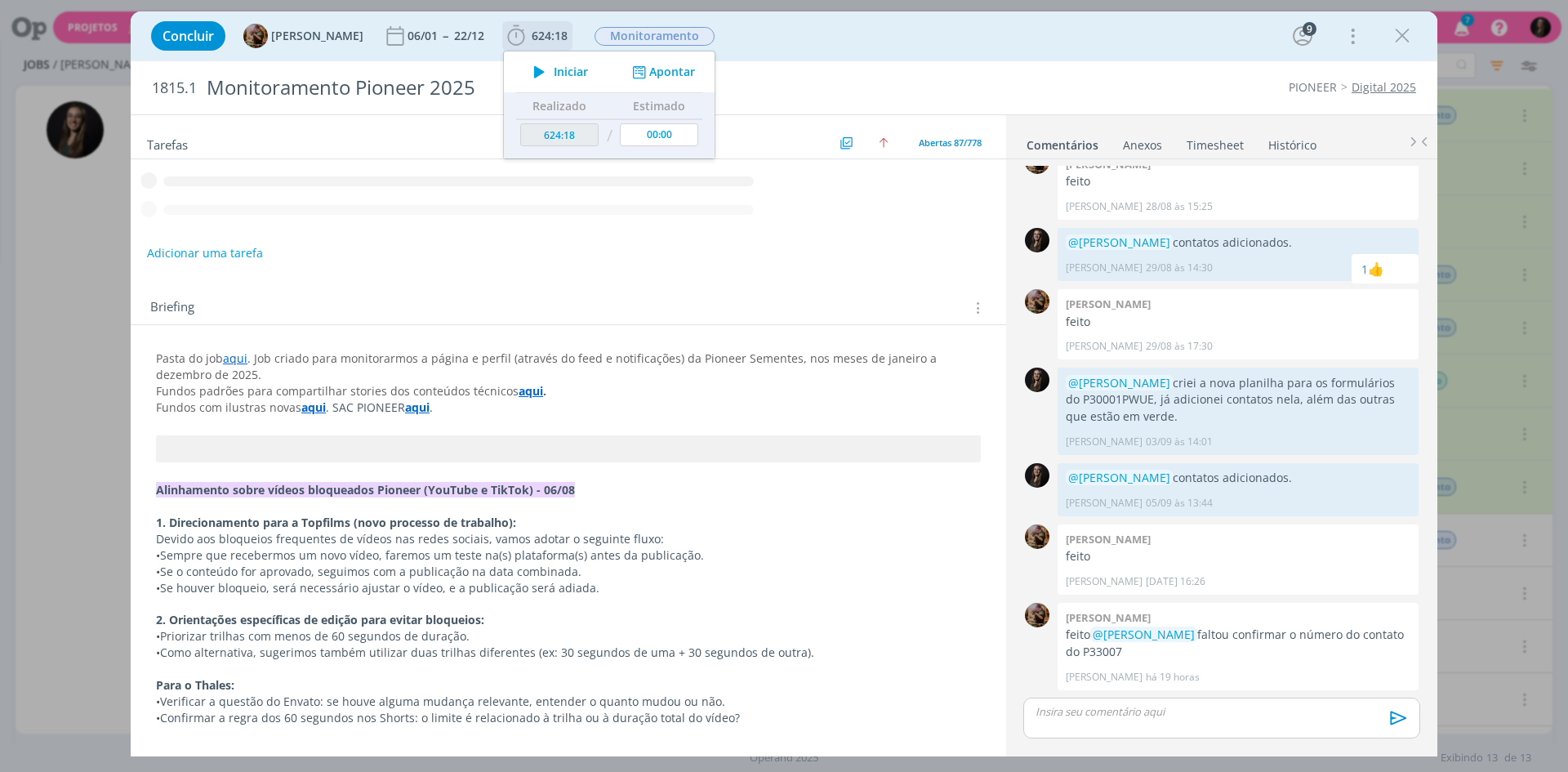
click at [577, 73] on span "Iniciar" at bounding box center [571, 72] width 35 height 12
click at [782, 45] on div "Concluir [PERSON_NAME] 06/01 -- 22/12 624:18 Parar Apontar Data * [DATE] Horas …" at bounding box center [784, 36] width 1283 height 40
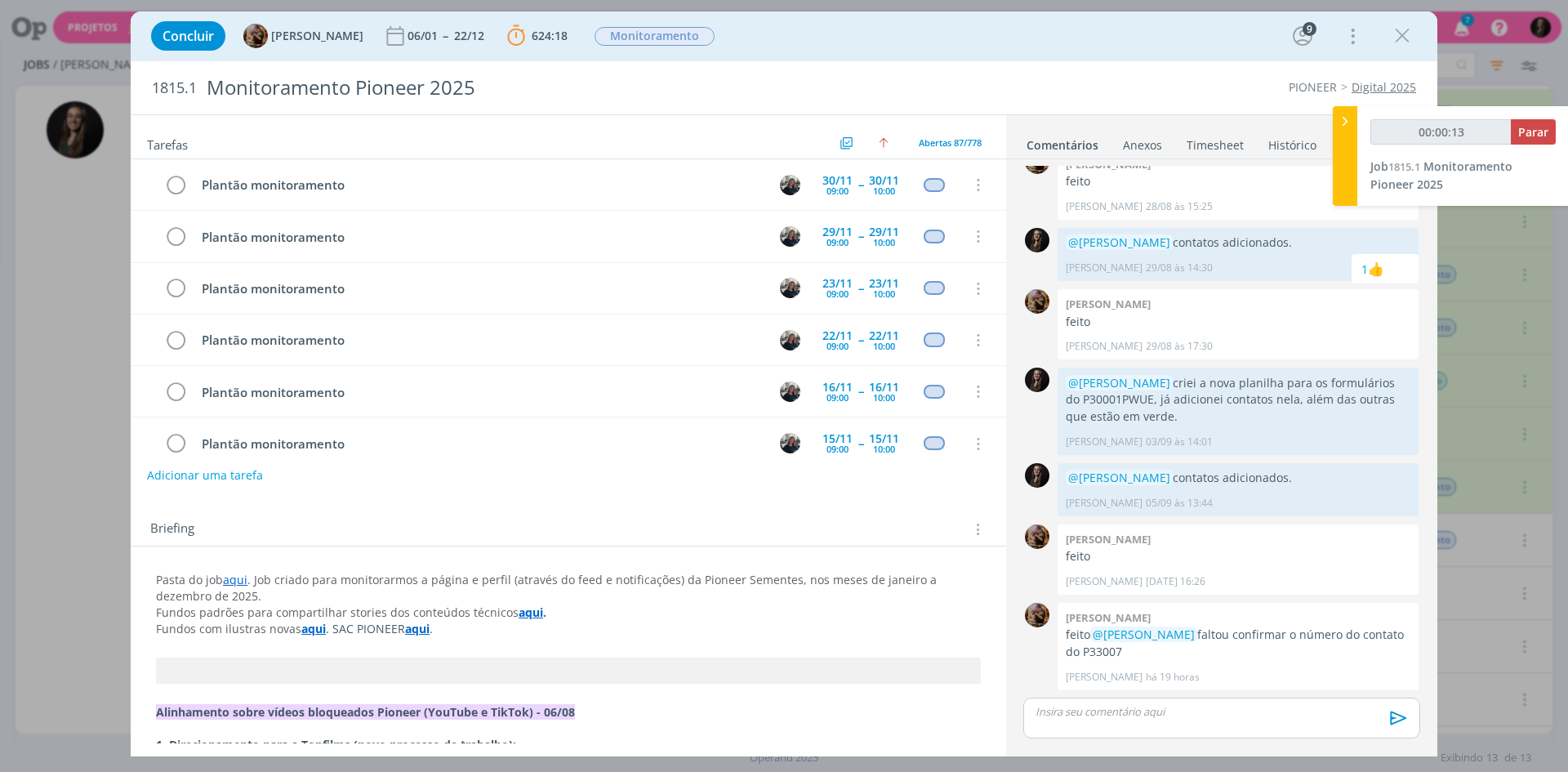
scroll to position [4207, 0]
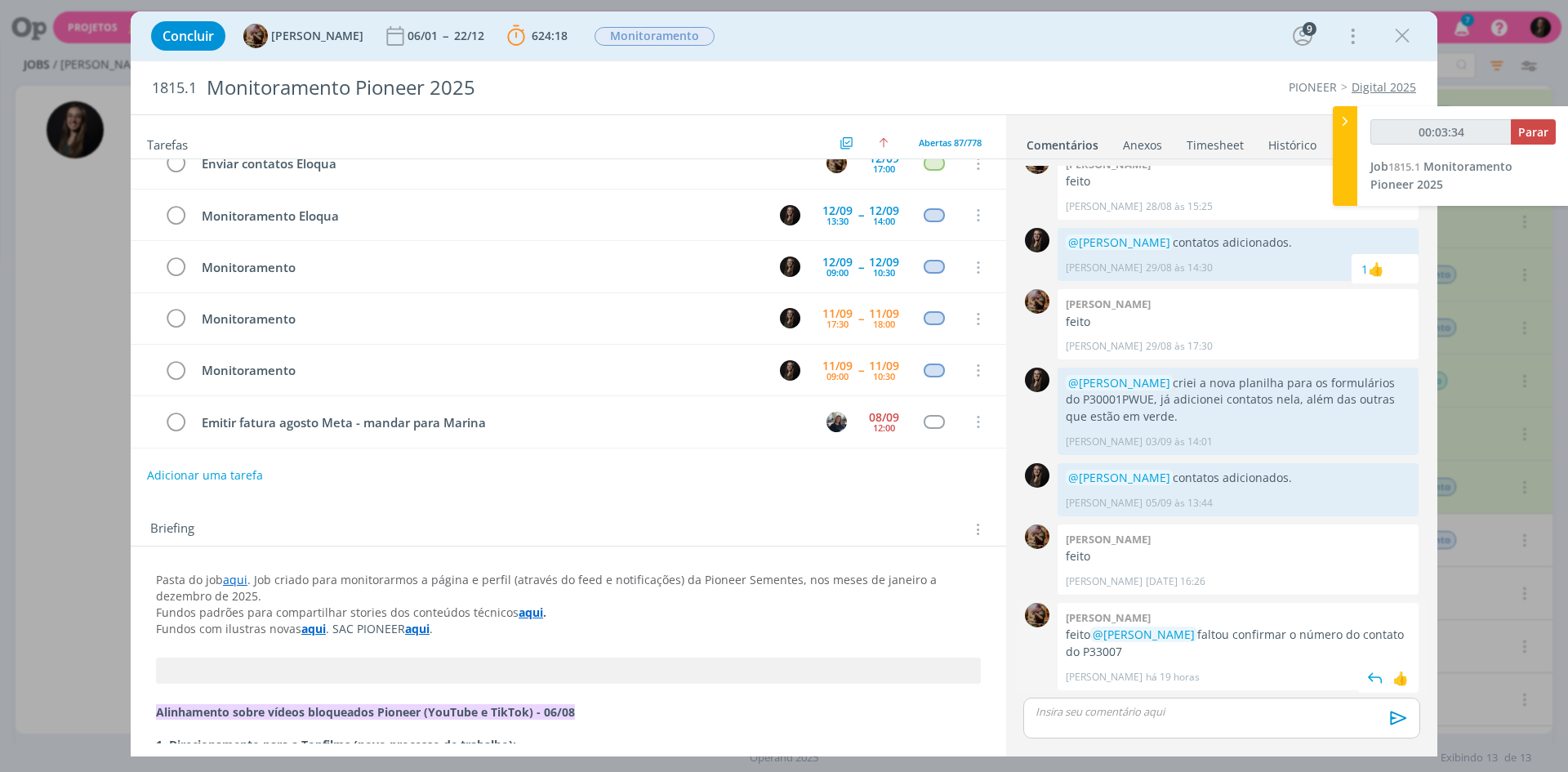
drag, startPoint x: 1176, startPoint y: 658, endPoint x: 1232, endPoint y: 630, distance: 62.6
click at [1232, 630] on p "feito @[PERSON_NAME] faltou confirmar o número do contato do P33007" at bounding box center [1238, 643] width 345 height 34
click at [1235, 632] on p "feito @[PERSON_NAME] faltou confirmar o número do contato do P33007" at bounding box center [1238, 643] width 345 height 34
type input "00:03:37"
click at [1352, 114] on icon at bounding box center [1345, 121] width 16 height 17
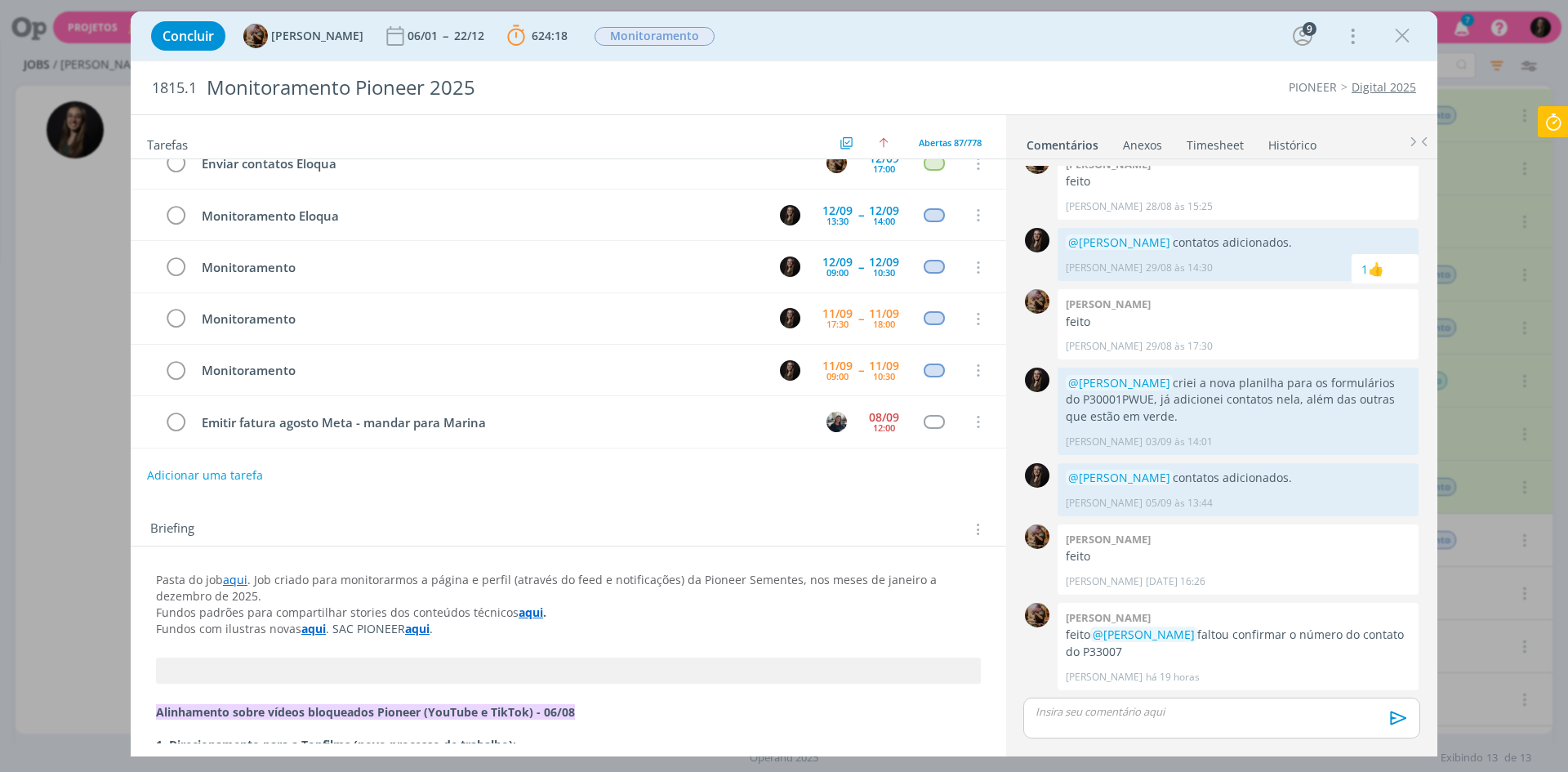
click at [1542, 129] on icon at bounding box center [1553, 122] width 30 height 32
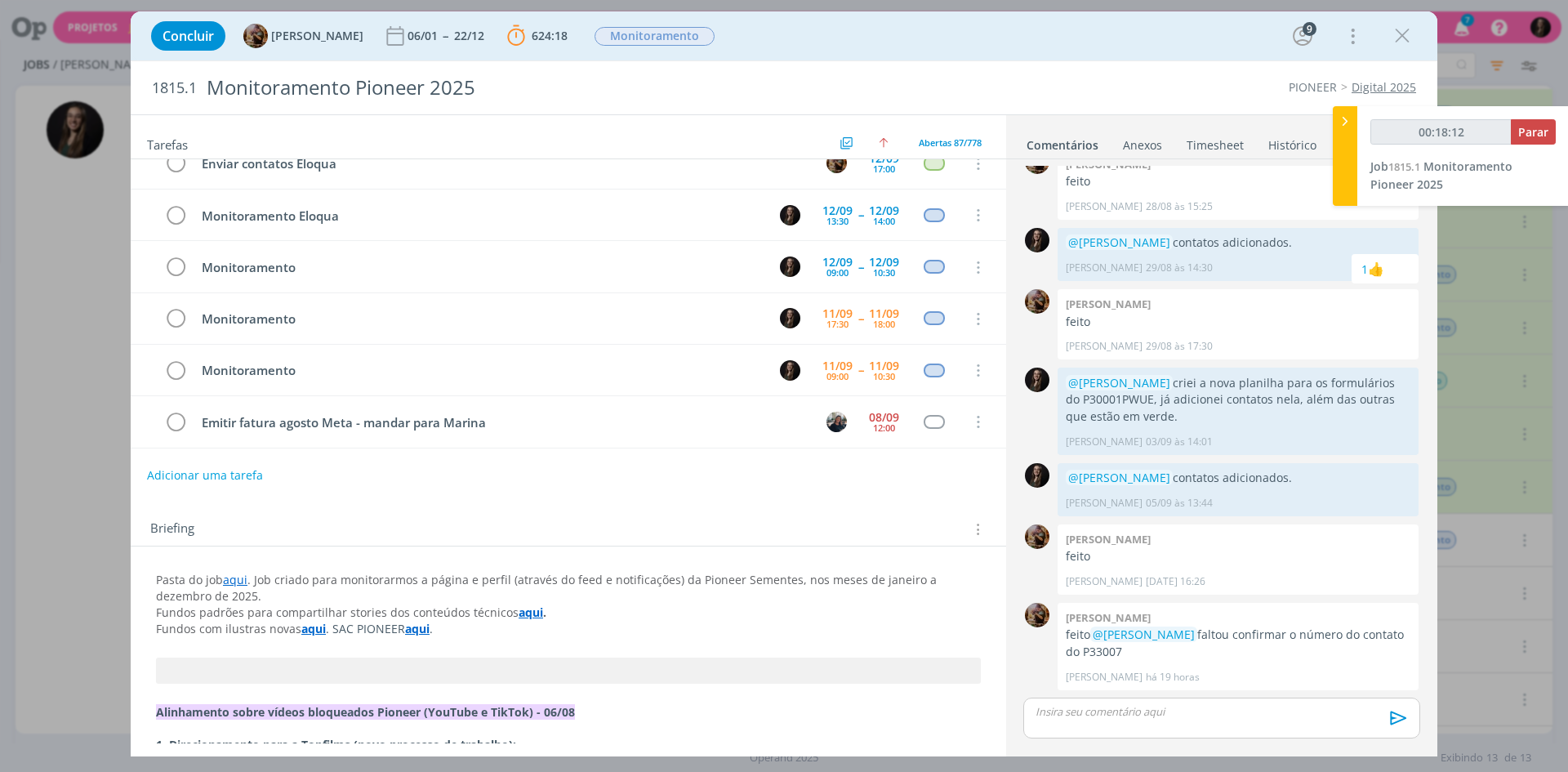
drag, startPoint x: 367, startPoint y: 530, endPoint x: 486, endPoint y: 652, distance: 170.4
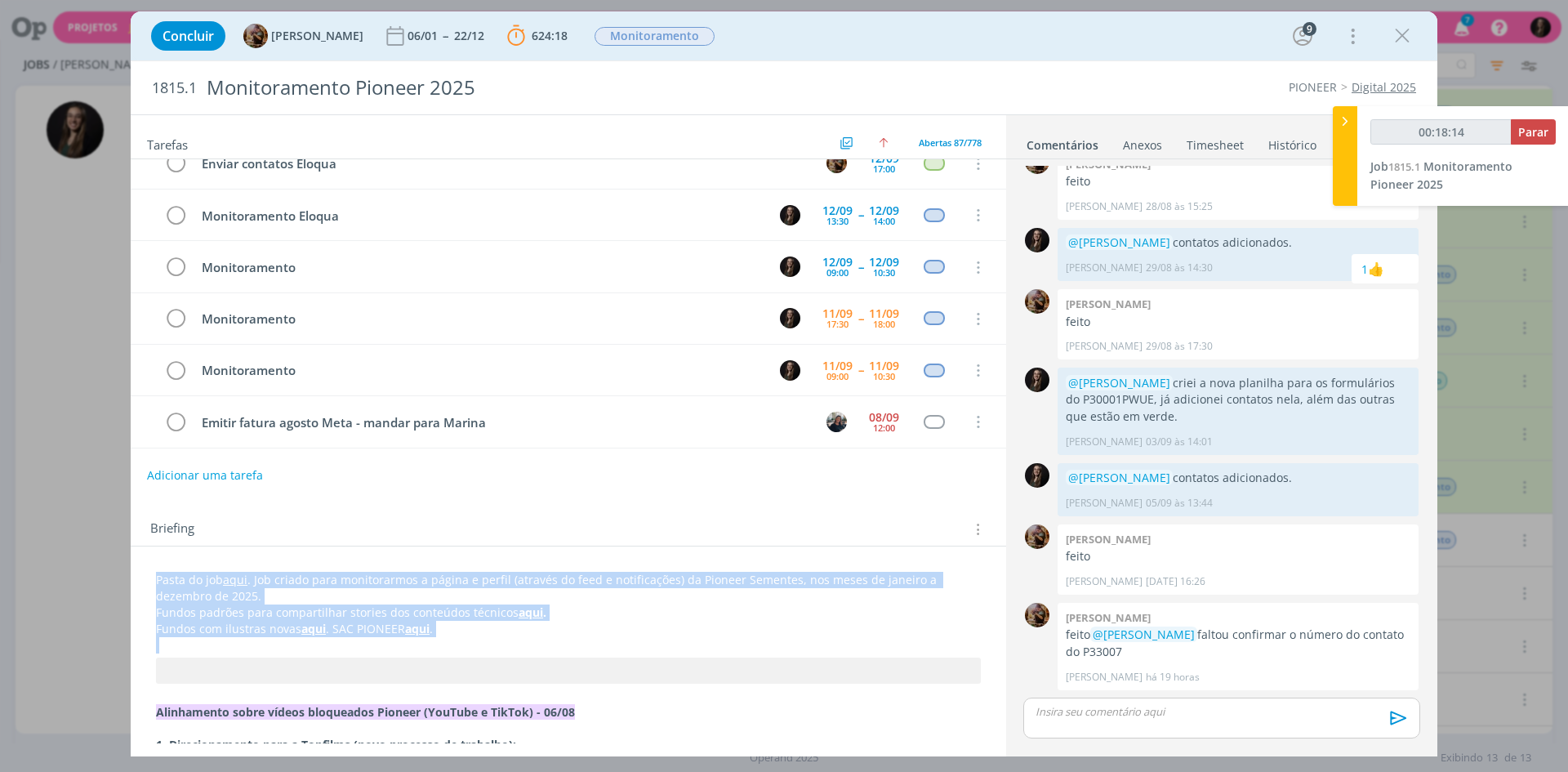
drag, startPoint x: 470, startPoint y: 636, endPoint x: 132, endPoint y: 526, distance: 355.4
click at [127, 523] on div "Concluir [PERSON_NAME] 06/01 -- 22/12 624:18 Parar Apontar Data * [DATE] Horas …" at bounding box center [784, 386] width 1568 height 772
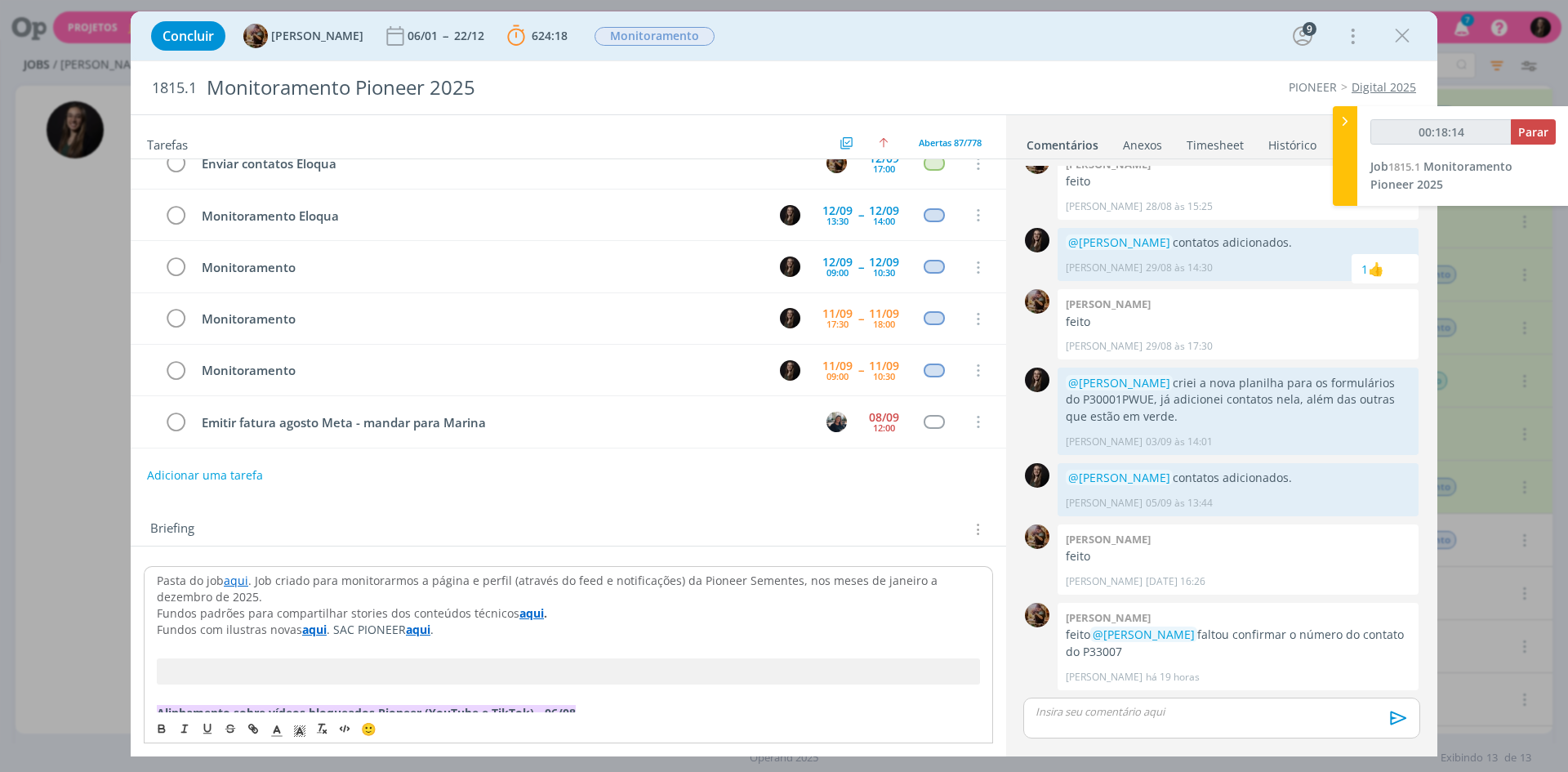
click at [145, 529] on div "Briefing Briefings Predefinidos Versões do Briefing Ver Briefing do Projeto" at bounding box center [568, 524] width 875 height 44
type input "00:53:08"
